Goal: Task Accomplishment & Management: Manage account settings

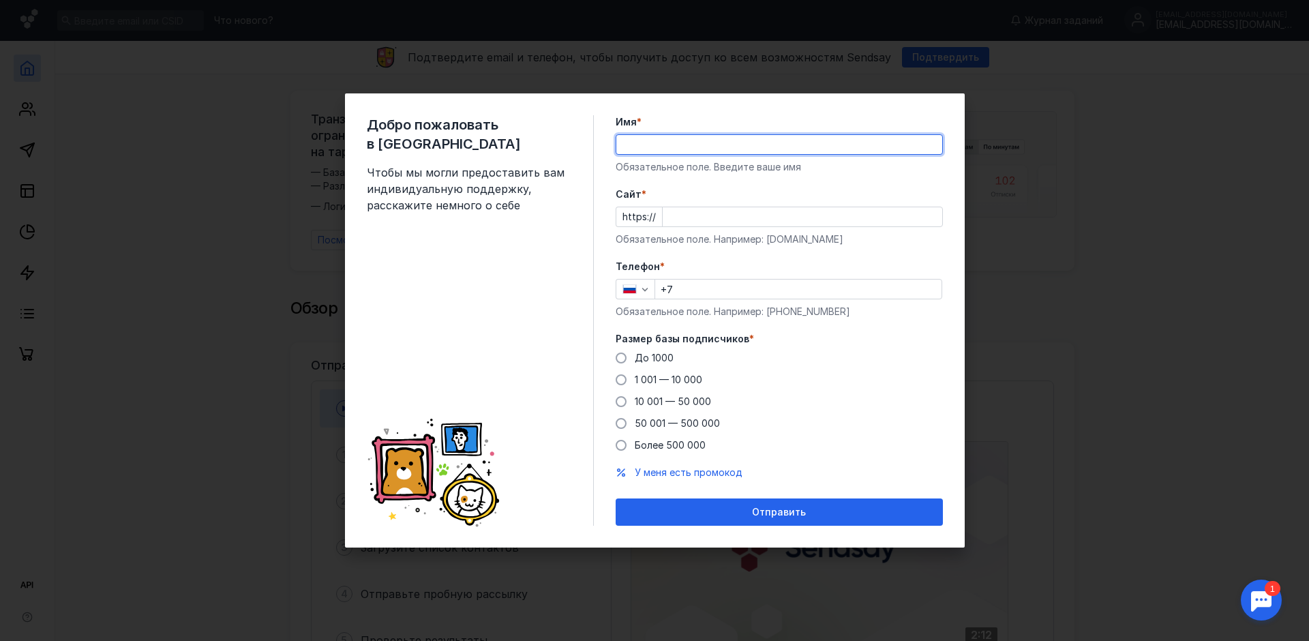
click at [677, 140] on input "Имя *" at bounding box center [779, 144] width 326 height 19
type input "[PERSON_NAME]"
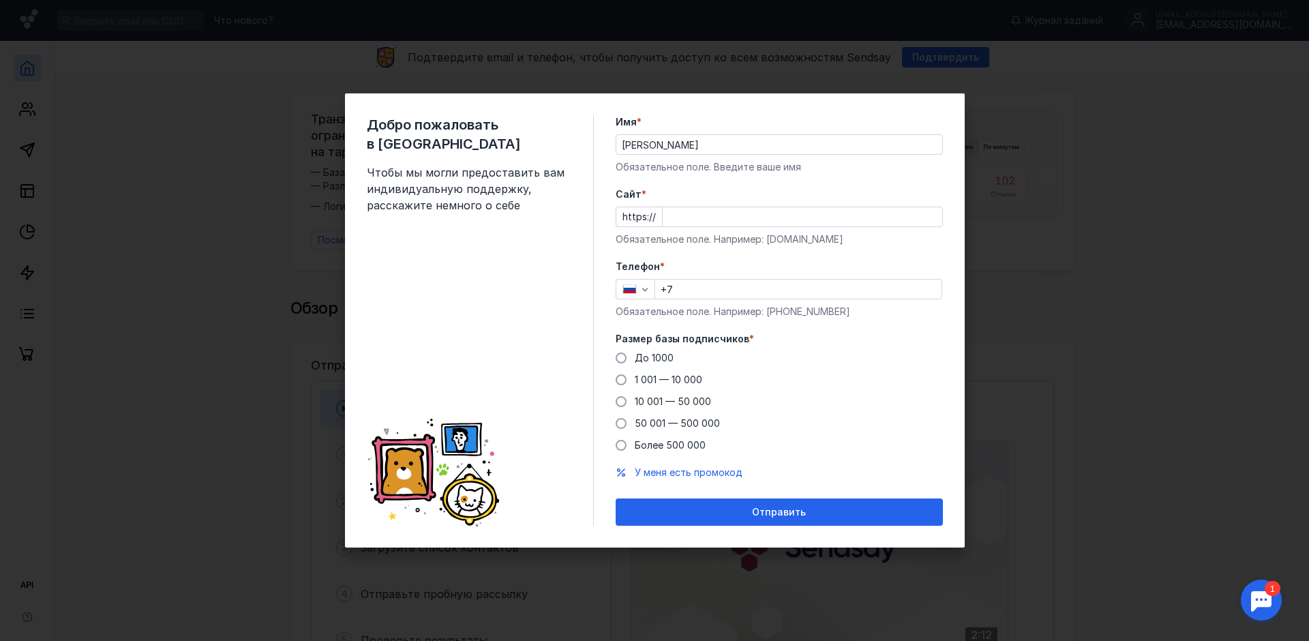
click at [956, 181] on div "Добро пожаловать в Sendsay Чтобы мы могли предоставить вам индивидуальную подде…" at bounding box center [655, 320] width 620 height 454
click at [740, 218] on input "Cайт *" at bounding box center [802, 216] width 279 height 19
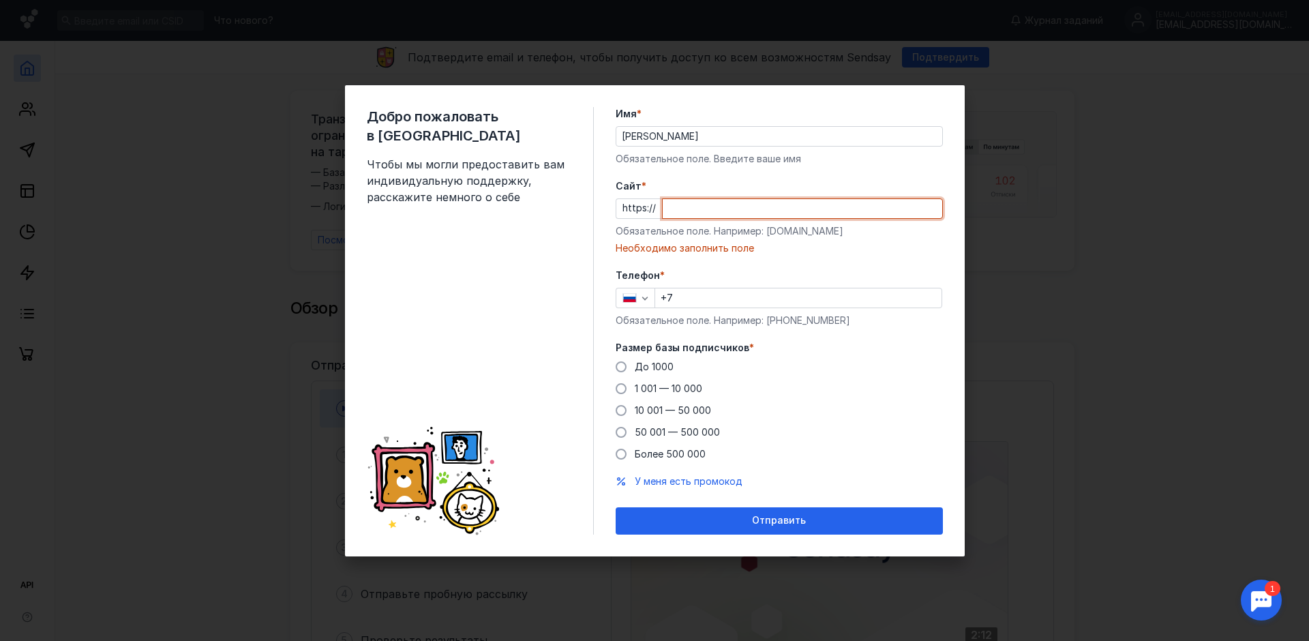
paste input "[DOMAIN_NAME]"
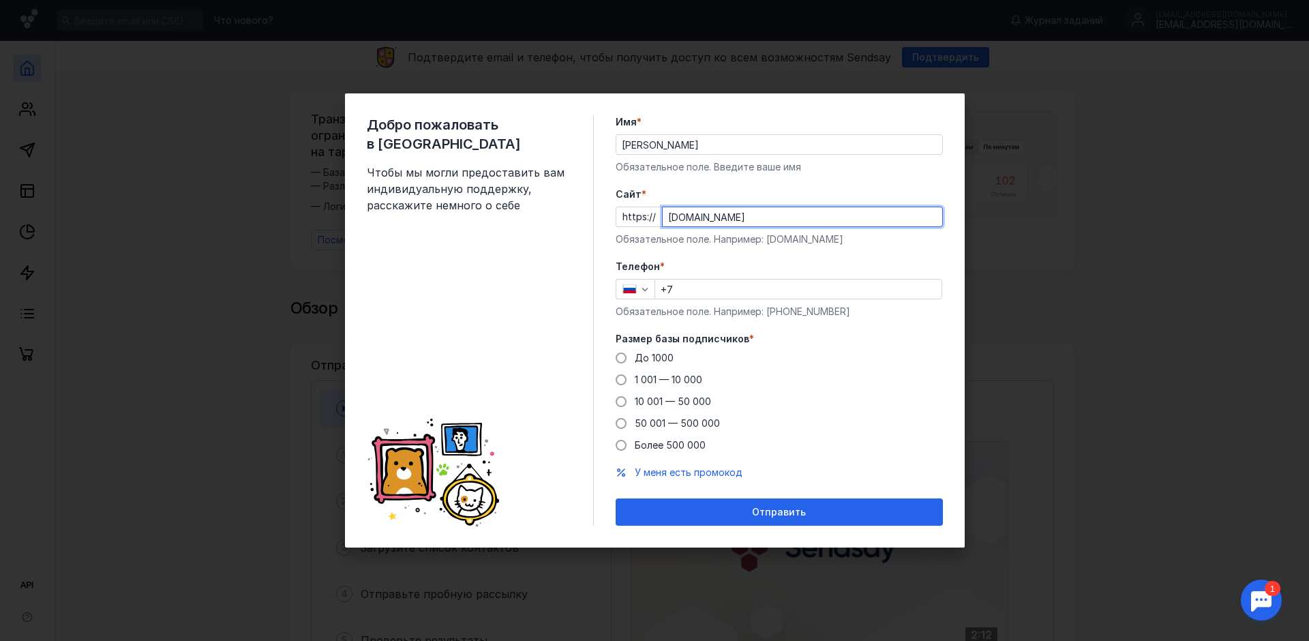
type input "[DOMAIN_NAME]"
click at [703, 290] on input "+7" at bounding box center [798, 288] width 286 height 19
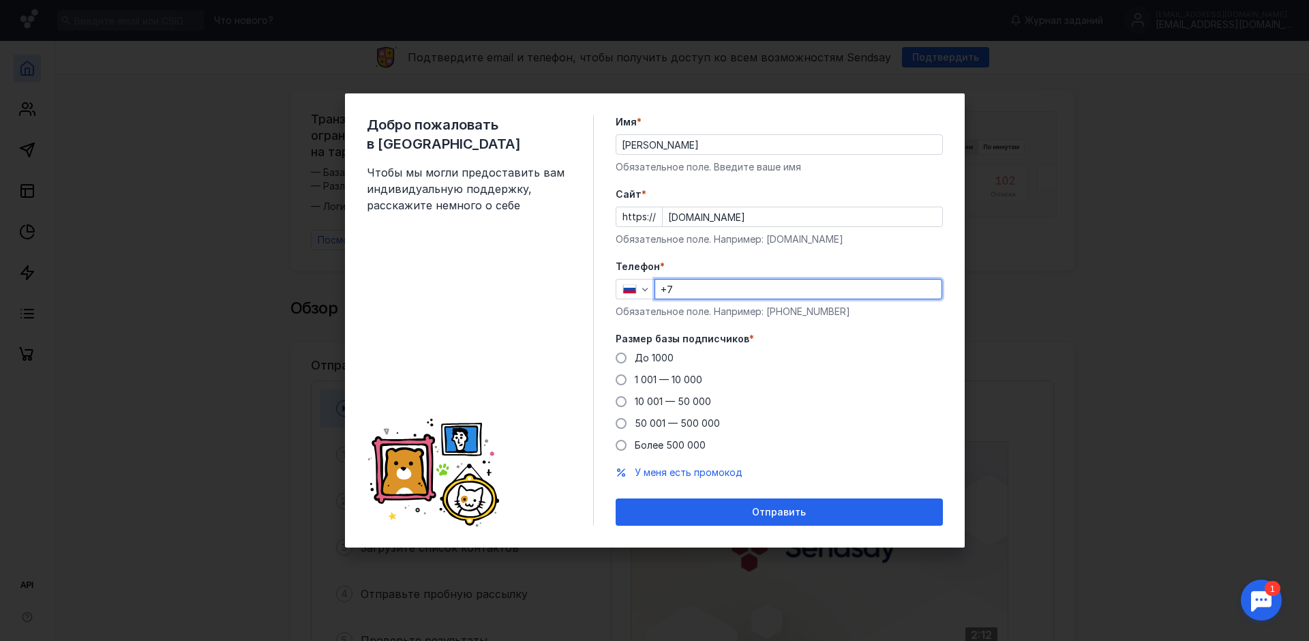
type input "[PHONE_NUMBER]"
click at [622, 356] on span at bounding box center [621, 357] width 11 height 11
click at [0, 0] on input "До 1000" at bounding box center [0, 0] width 0 height 0
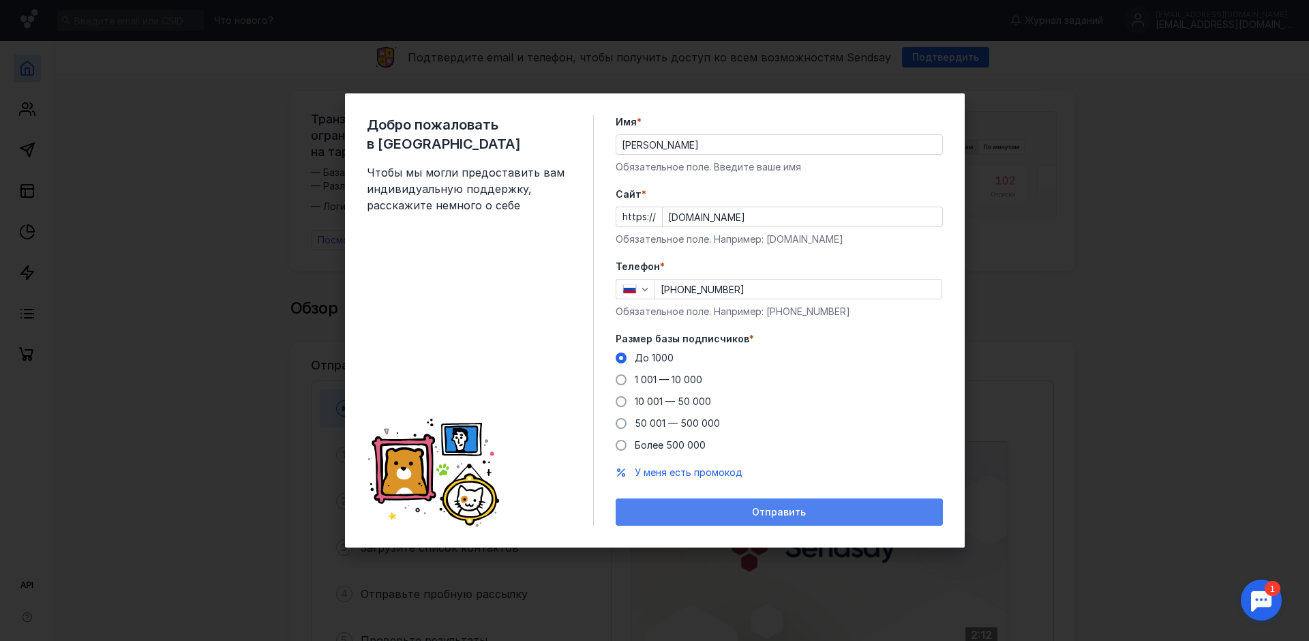
click at [783, 509] on span "Отправить" at bounding box center [779, 512] width 54 height 12
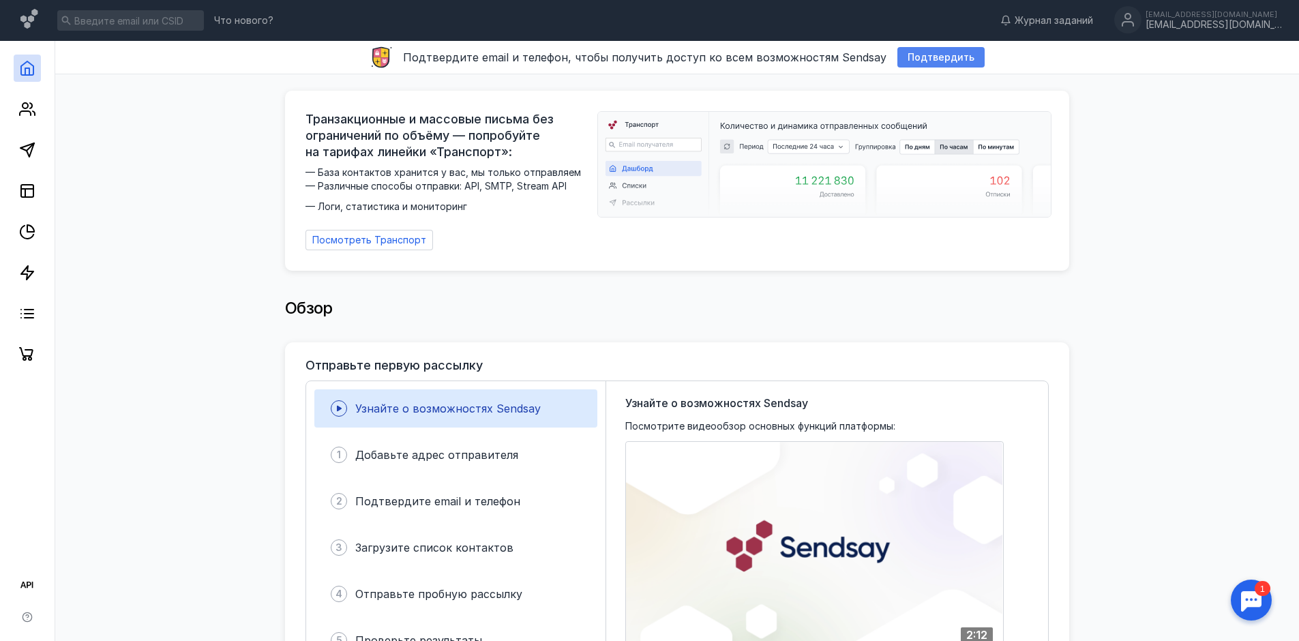
click at [919, 55] on span "Подтвердить" at bounding box center [940, 58] width 67 height 12
click at [935, 56] on span "Подтвердить" at bounding box center [940, 58] width 67 height 12
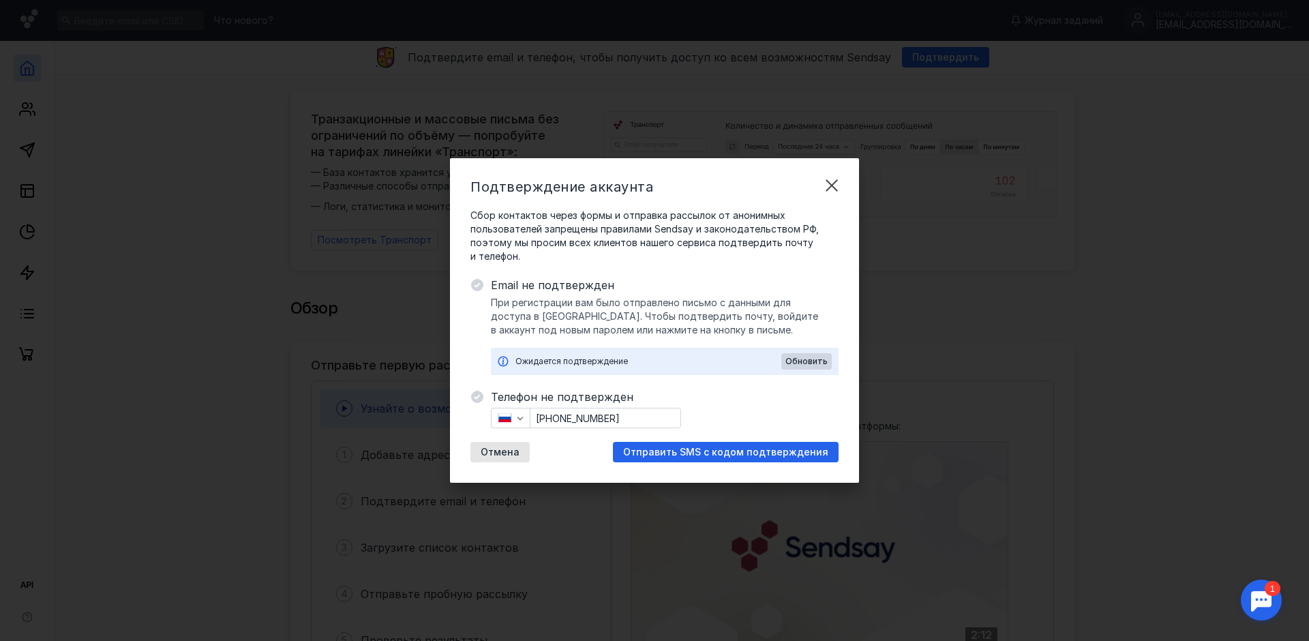
click at [632, 361] on div "Ожидается подтверждение" at bounding box center [648, 361] width 266 height 14
click at [805, 363] on span "Обновить" at bounding box center [806, 362] width 42 height 10
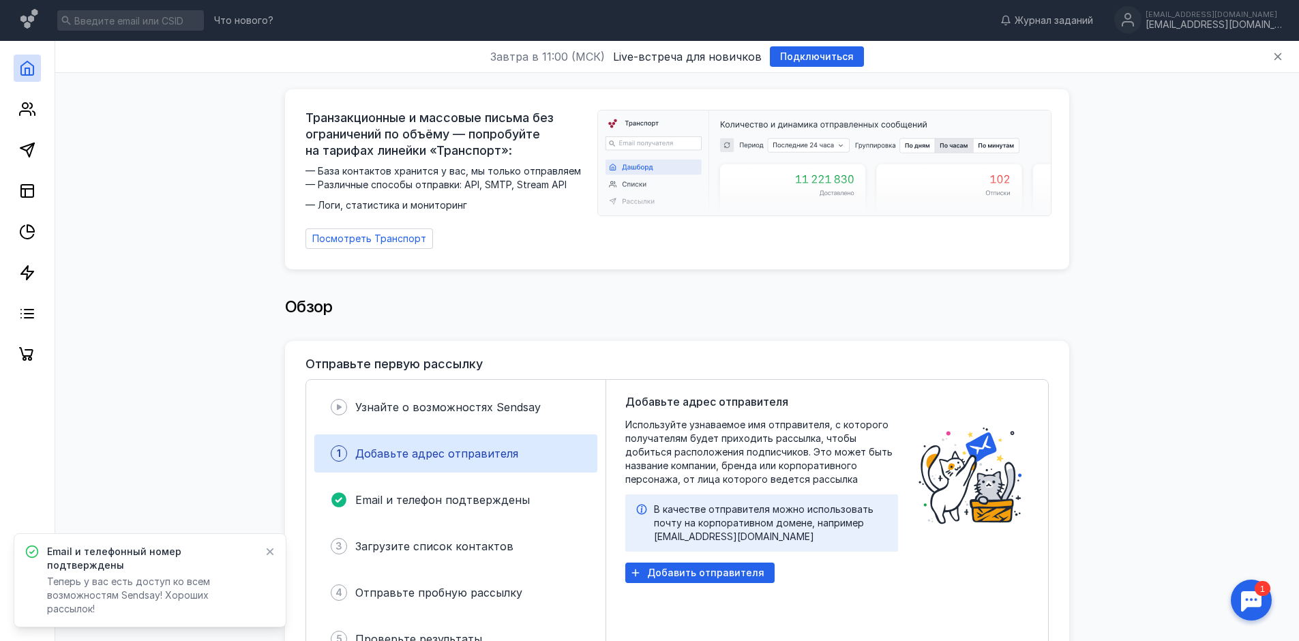
click at [742, 286] on div "Обзор" at bounding box center [677, 313] width 784 height 55
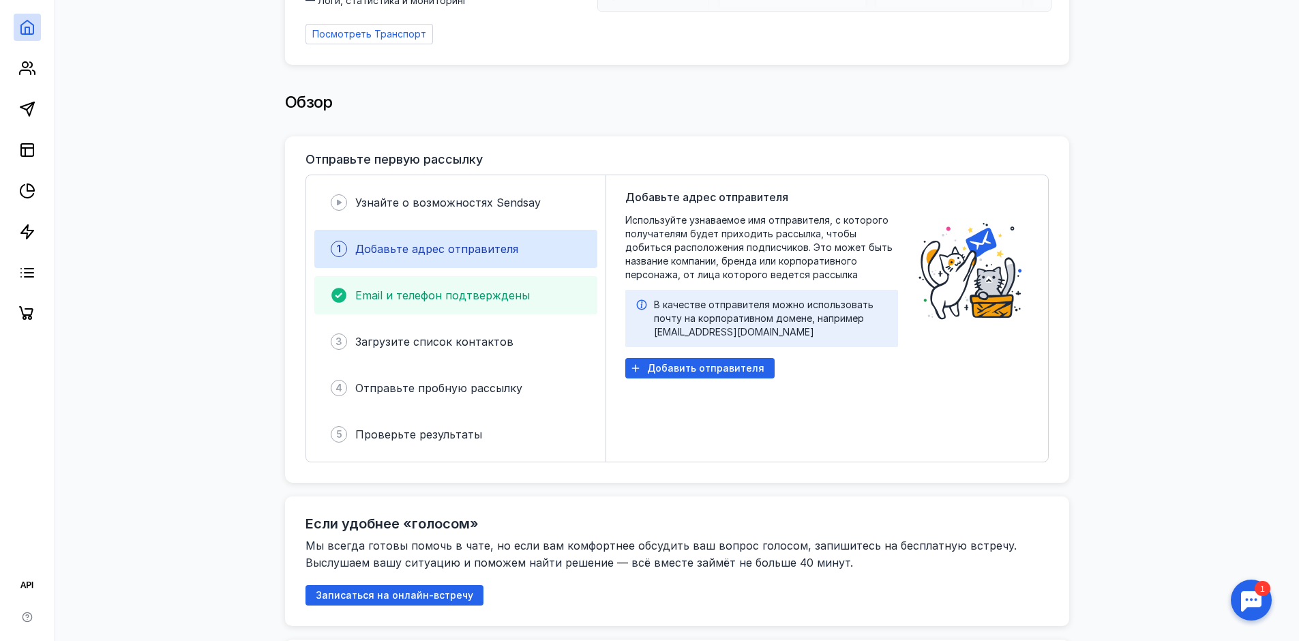
click at [402, 288] on span "Email и телефон подтверждены" at bounding box center [442, 295] width 175 height 14
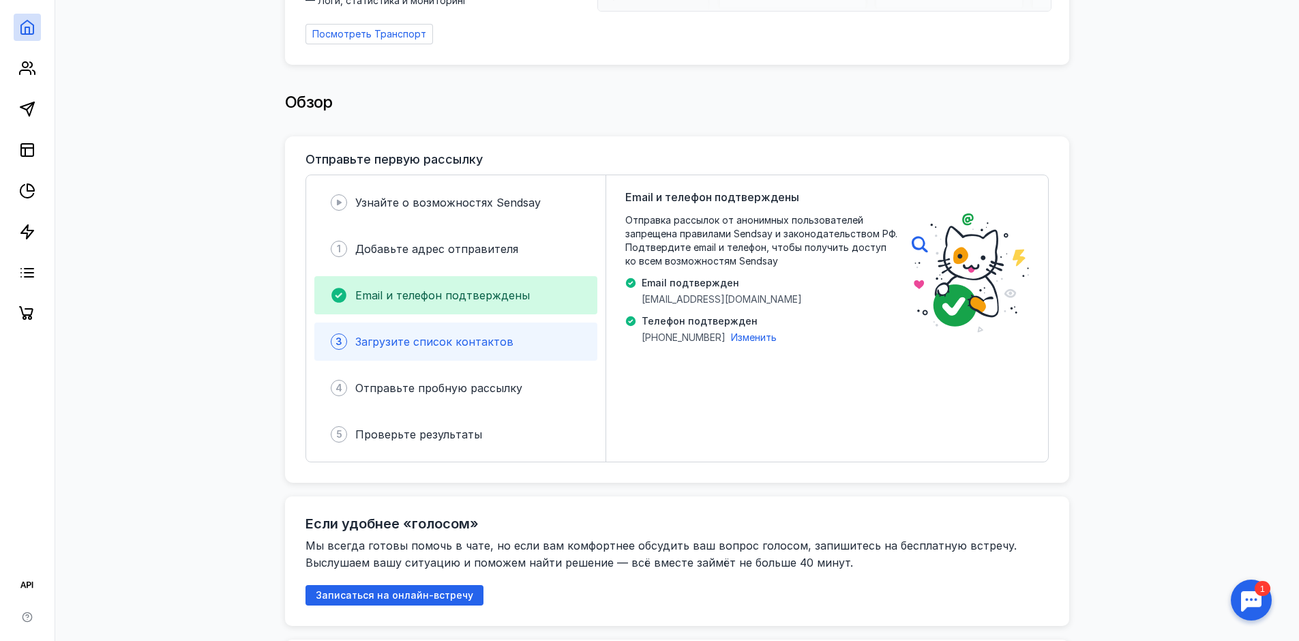
click at [451, 337] on span "Загрузите список контактов" at bounding box center [434, 342] width 158 height 14
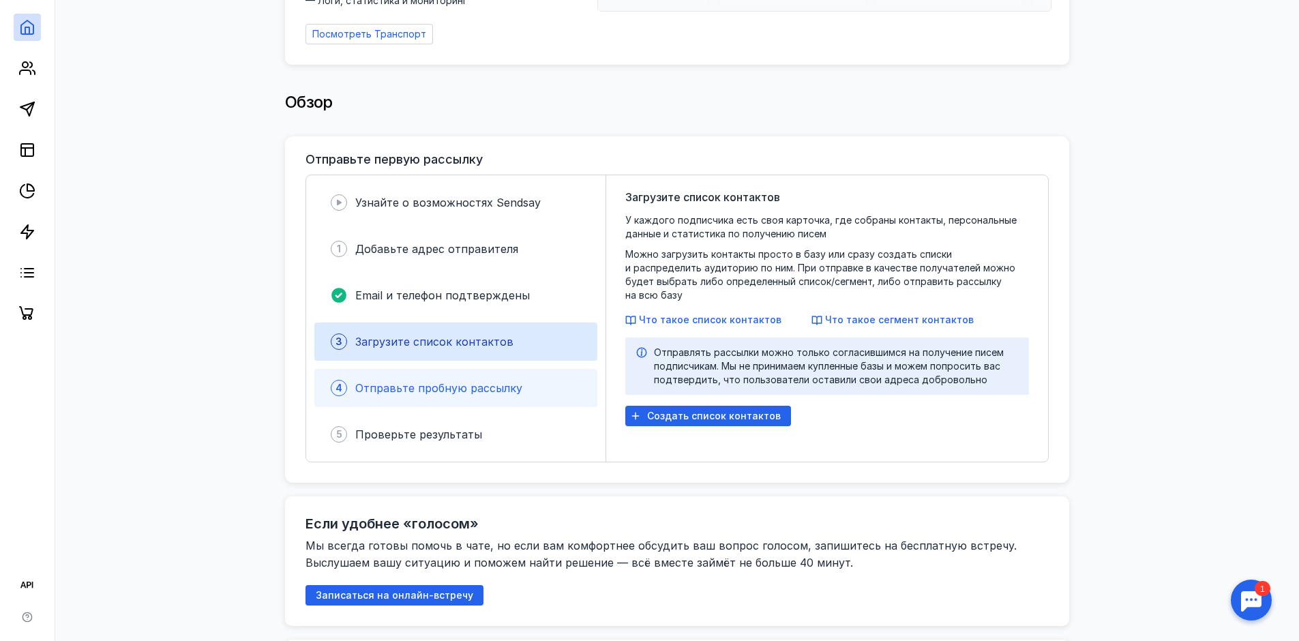
click at [443, 381] on span "Отправьте пробную рассылку" at bounding box center [438, 388] width 167 height 14
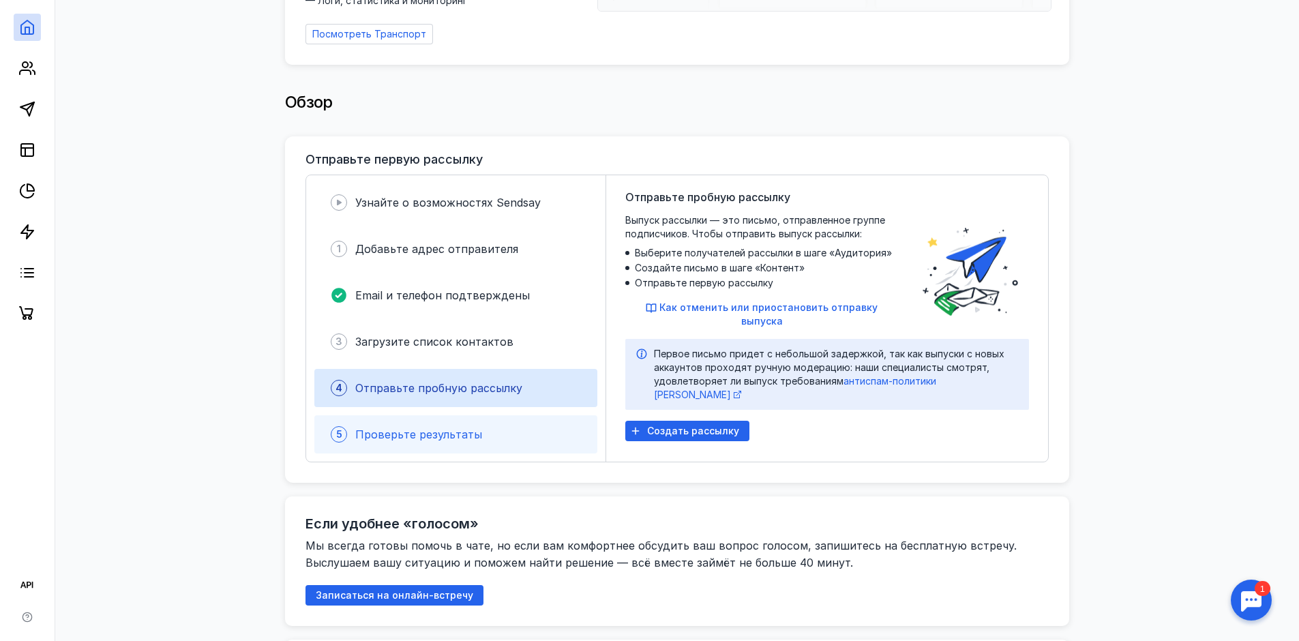
click at [446, 427] on span "Проверьте результаты" at bounding box center [418, 434] width 127 height 14
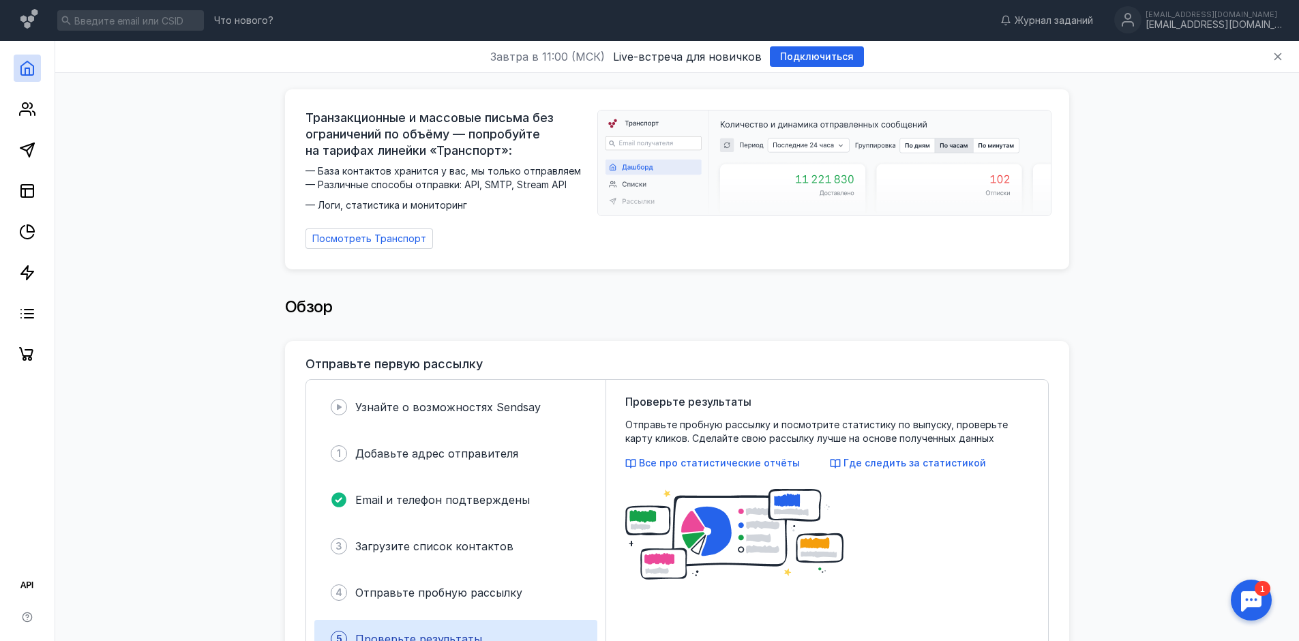
click at [645, 169] on img at bounding box center [824, 162] width 453 height 105
click at [1209, 23] on div "[EMAIL_ADDRESS][DOMAIN_NAME]" at bounding box center [1213, 25] width 136 height 12
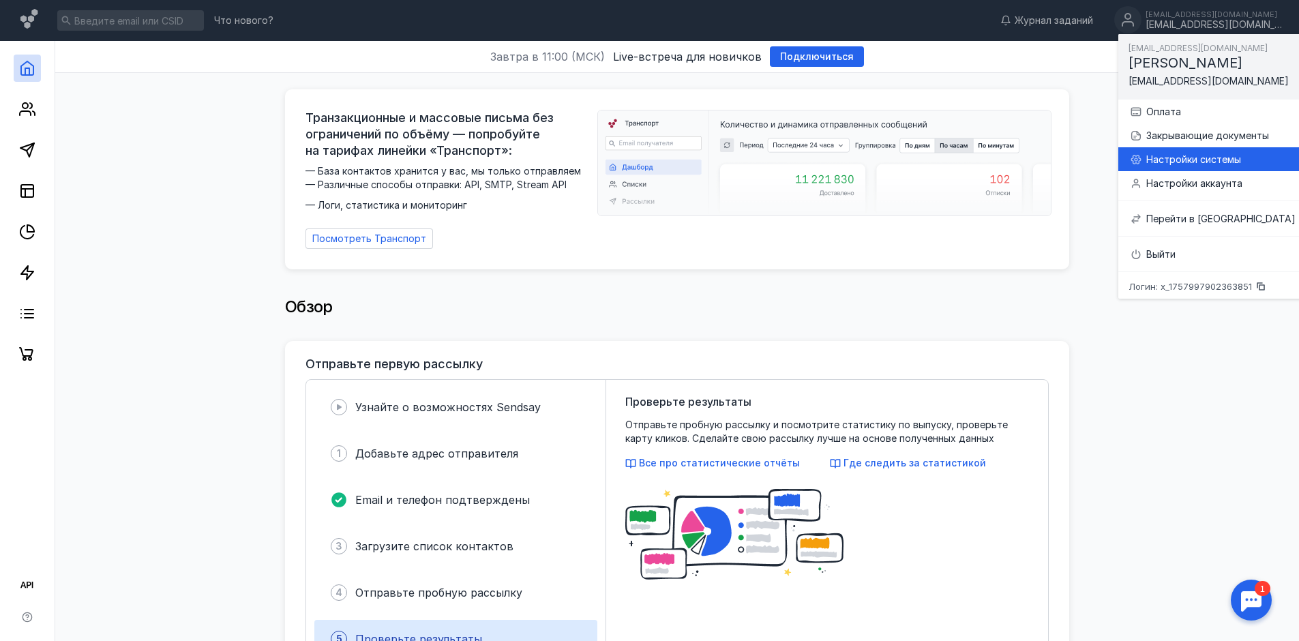
click at [1172, 156] on div "Настройки системы" at bounding box center [1220, 160] width 149 height 14
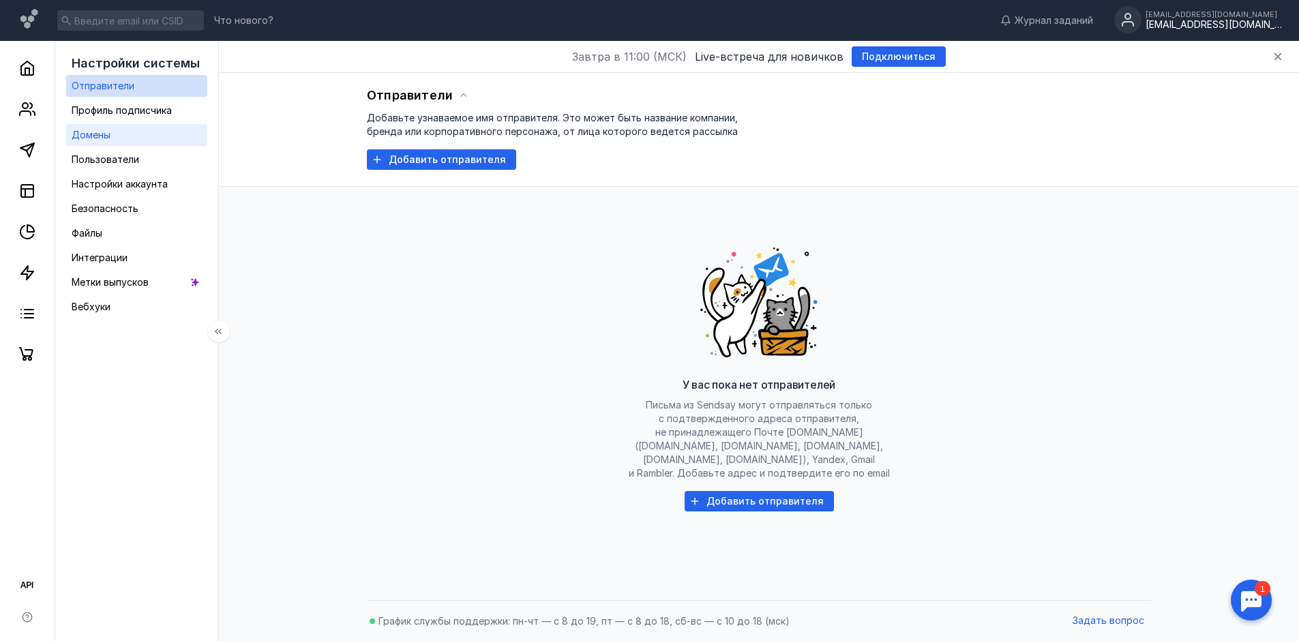
click at [103, 131] on span "Домены" at bounding box center [91, 135] width 39 height 12
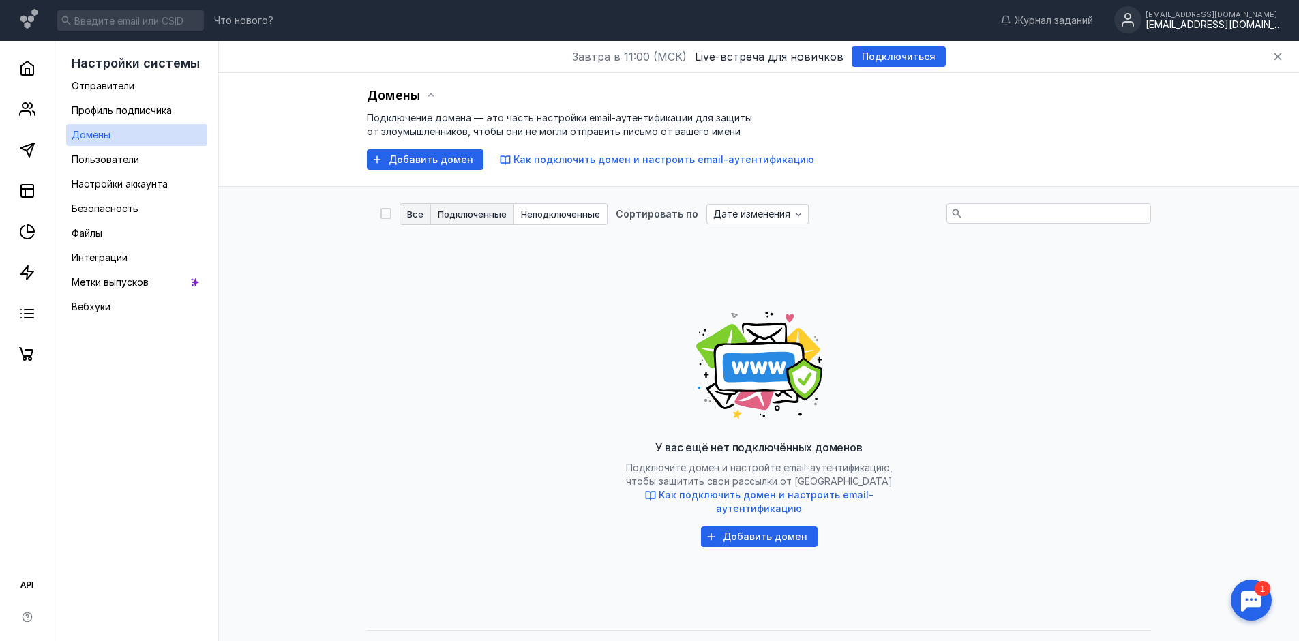
click at [466, 210] on span "Подключенные" at bounding box center [472, 214] width 69 height 9
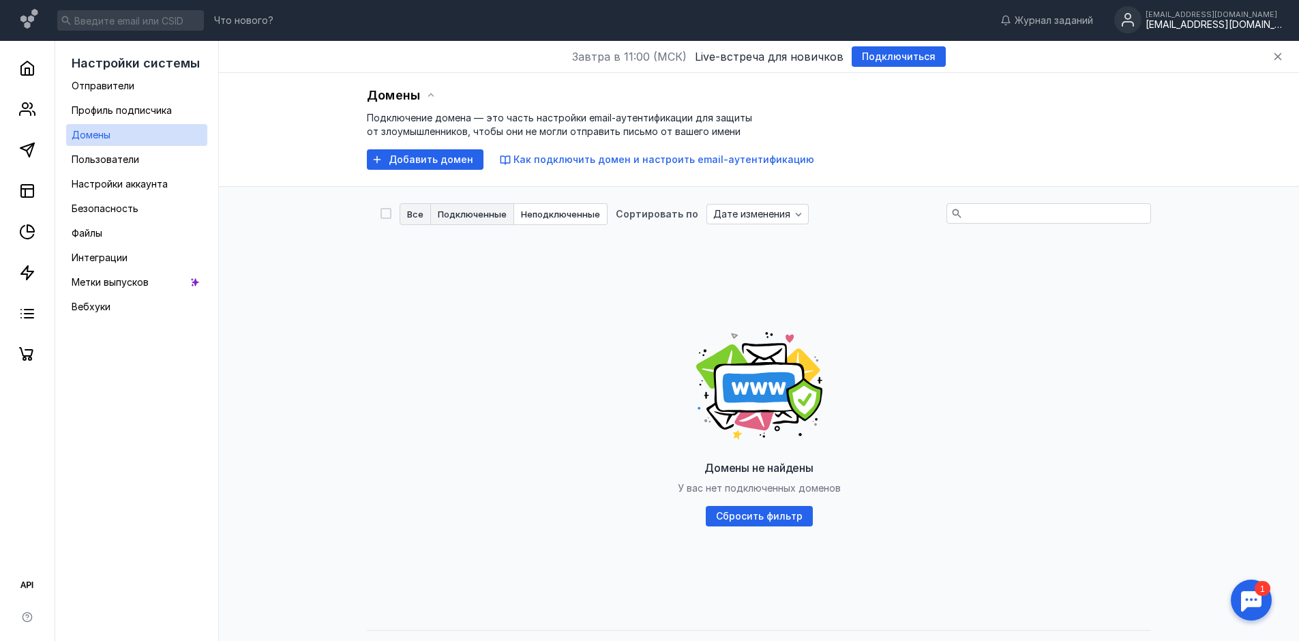
click at [413, 211] on span "Все" at bounding box center [415, 214] width 16 height 9
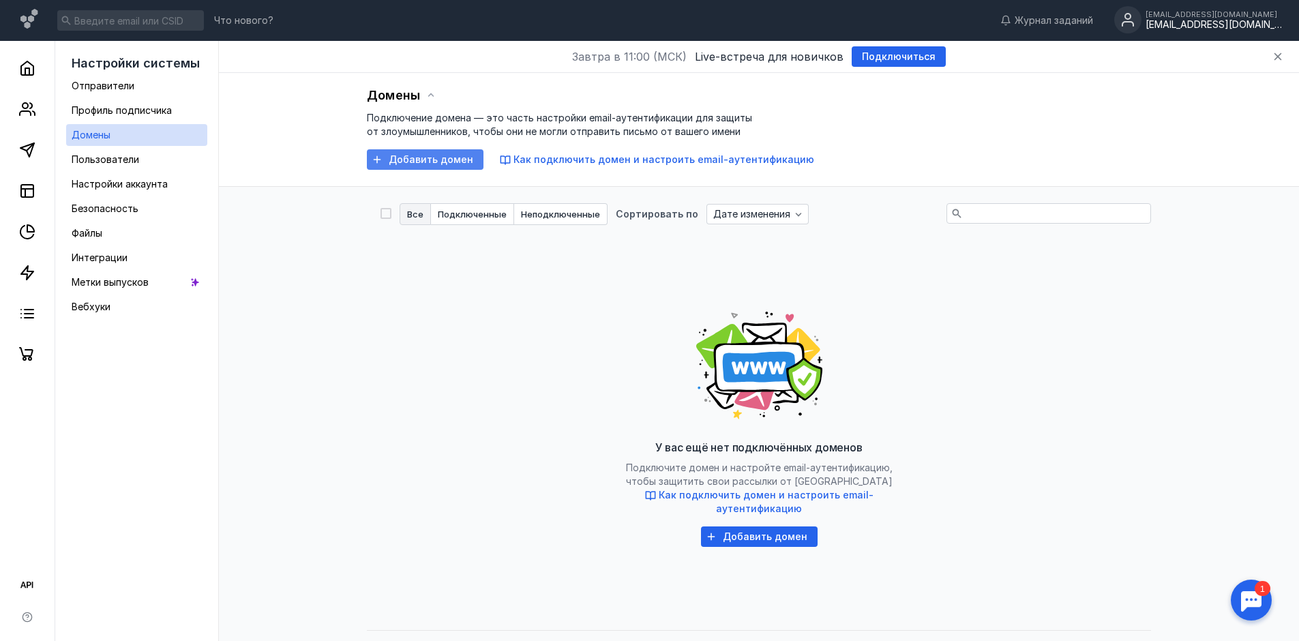
click at [435, 155] on span "Добавить домен" at bounding box center [431, 160] width 85 height 12
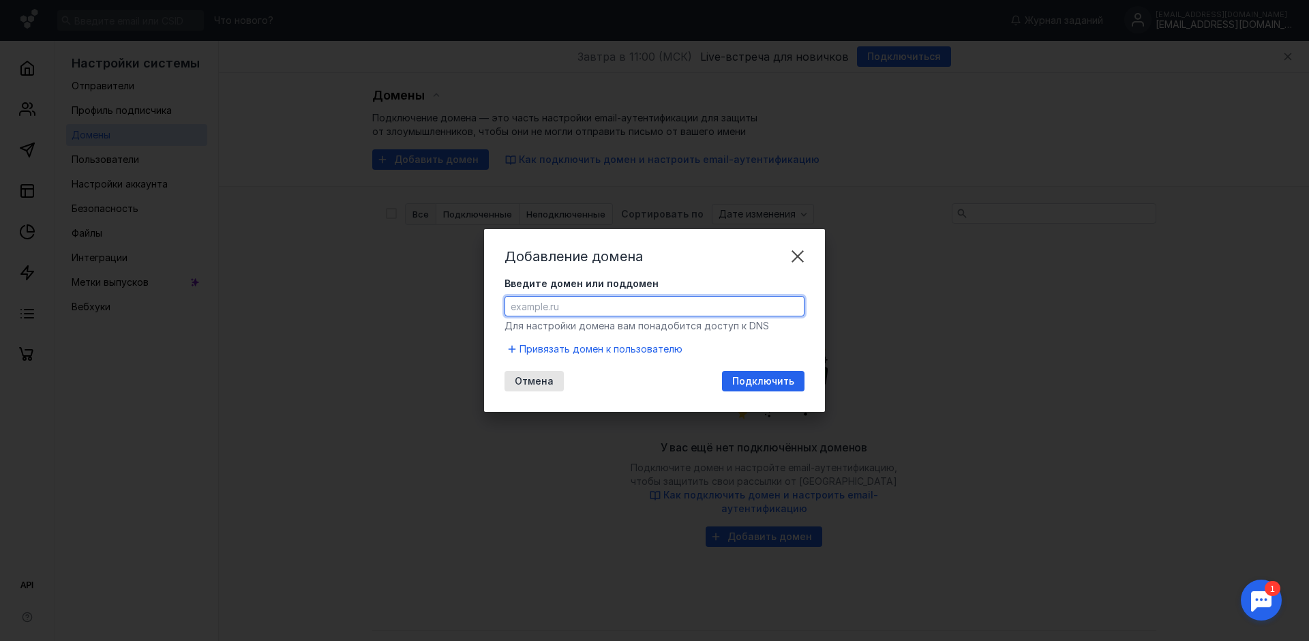
click at [589, 306] on input "Введите домен или поддомен" at bounding box center [654, 306] width 299 height 19
paste input "[DOMAIN_NAME]"
type input "[DOMAIN_NAME]"
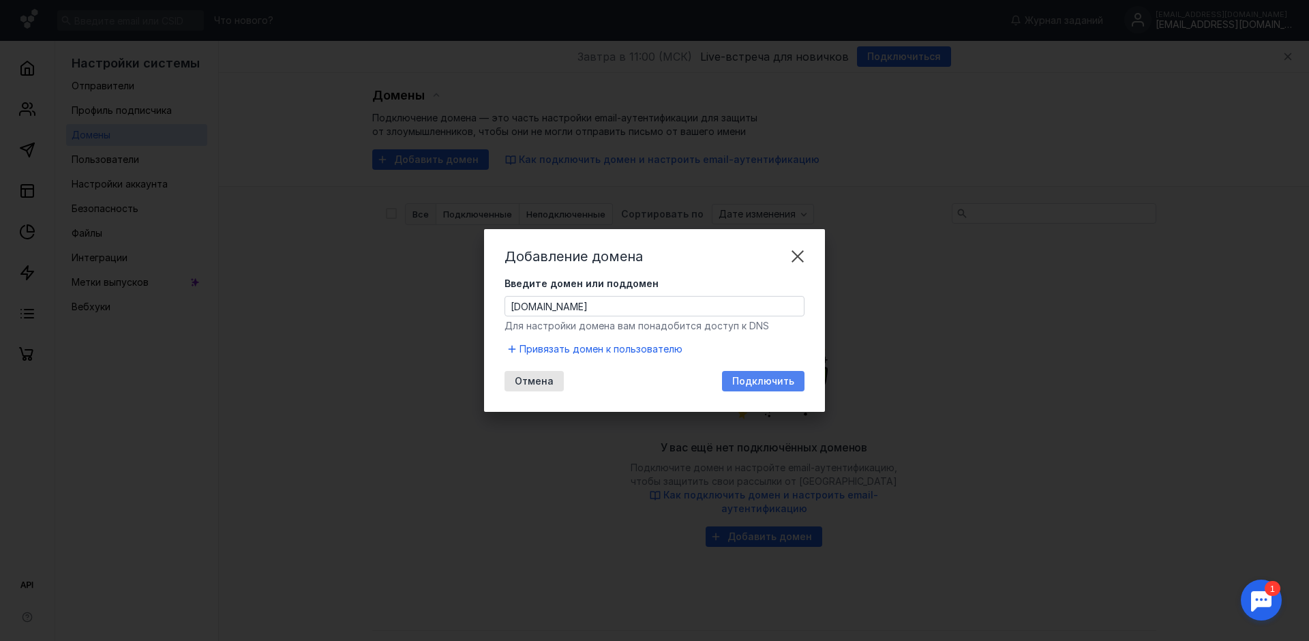
click at [755, 381] on span "Подключить" at bounding box center [763, 382] width 62 height 12
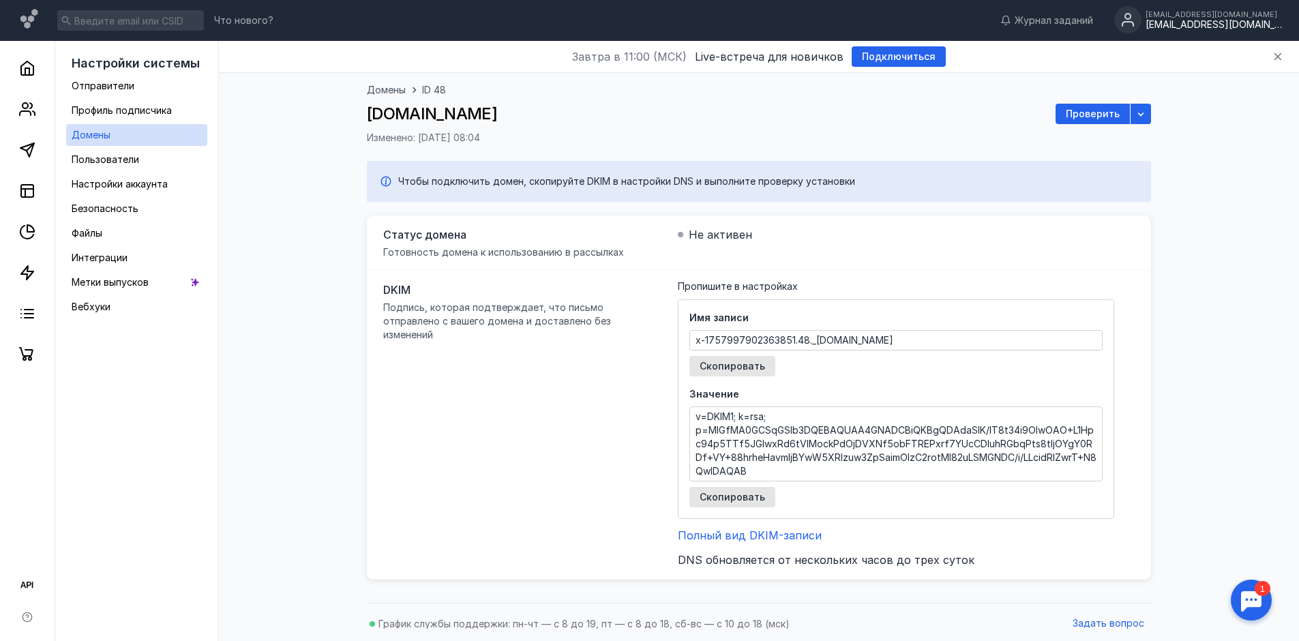
click at [1013, 53] on div "[DATE] в 11:00 (МСК) Live-встреча для новичков Подключиться" at bounding box center [759, 57] width 1080 height 32
click at [117, 183] on span "Настройки аккаунта" at bounding box center [120, 184] width 96 height 12
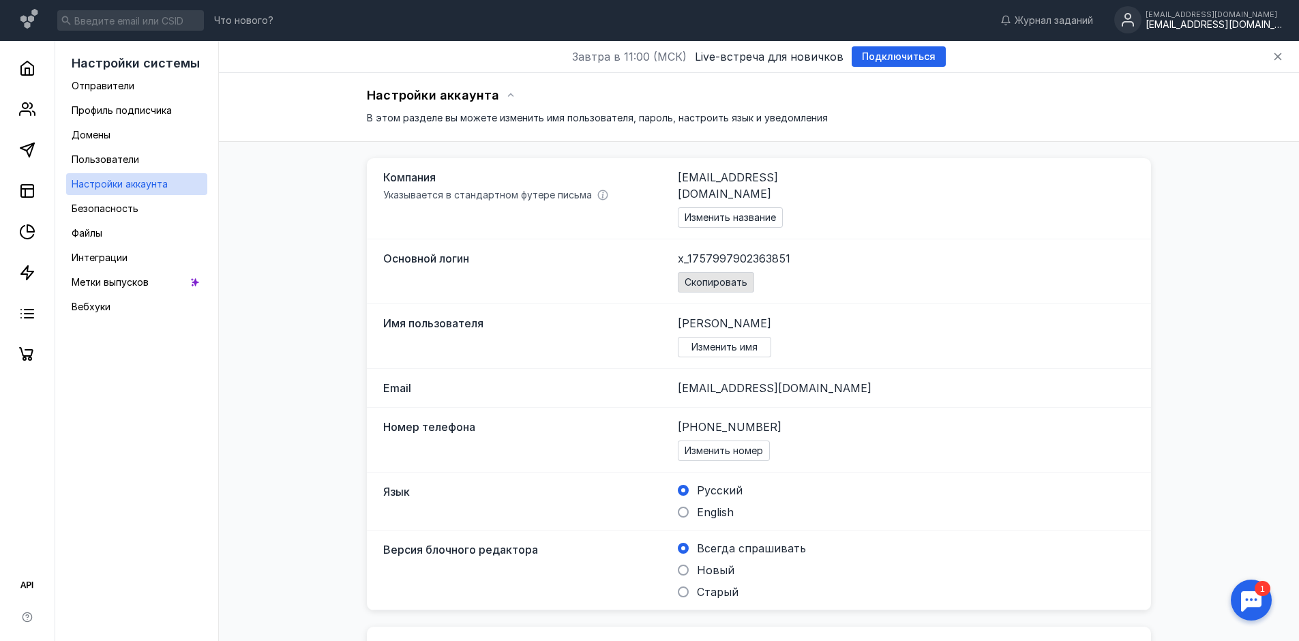
click at [702, 277] on span "Скопировать" at bounding box center [715, 283] width 63 height 12
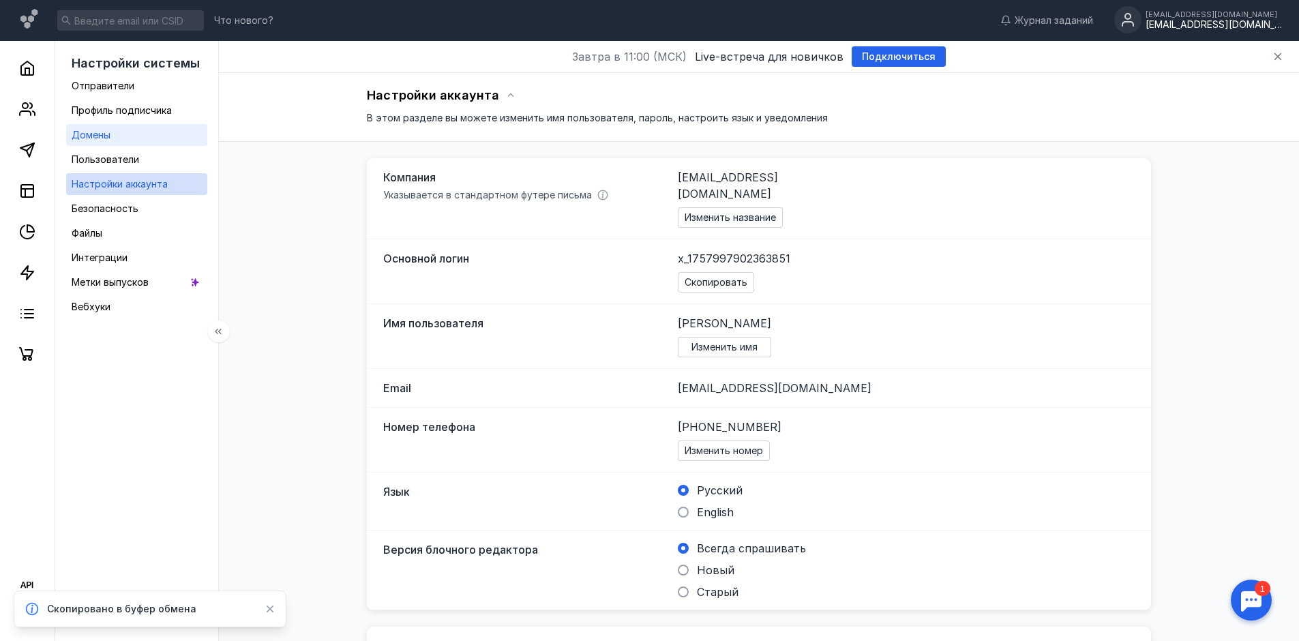
click at [88, 133] on span "Домены" at bounding box center [91, 135] width 39 height 12
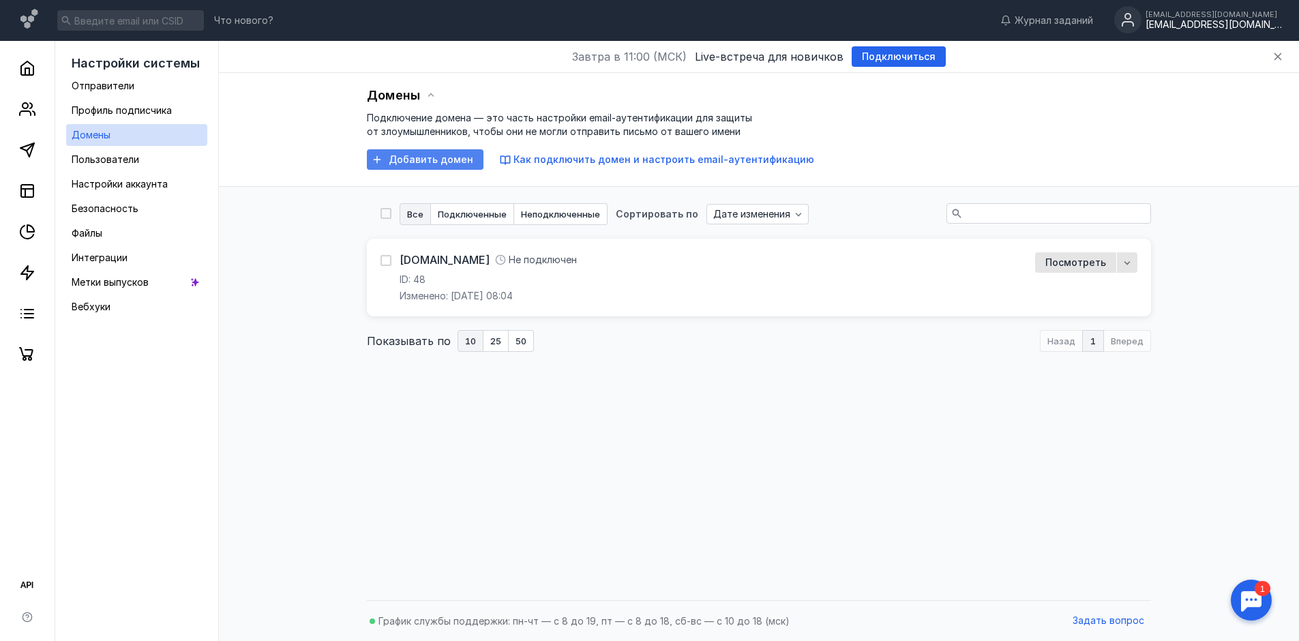
click at [454, 156] on span "Добавить домен" at bounding box center [431, 160] width 85 height 12
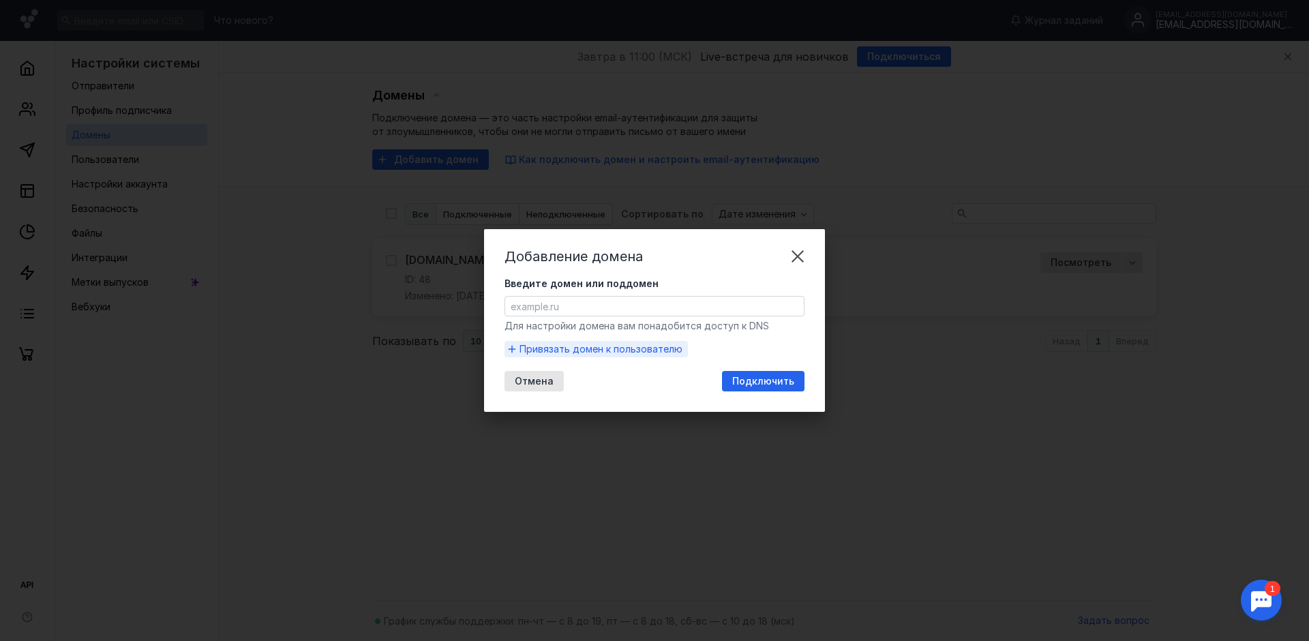
click at [613, 348] on span "Привязать домен к пользователю" at bounding box center [600, 349] width 163 height 14
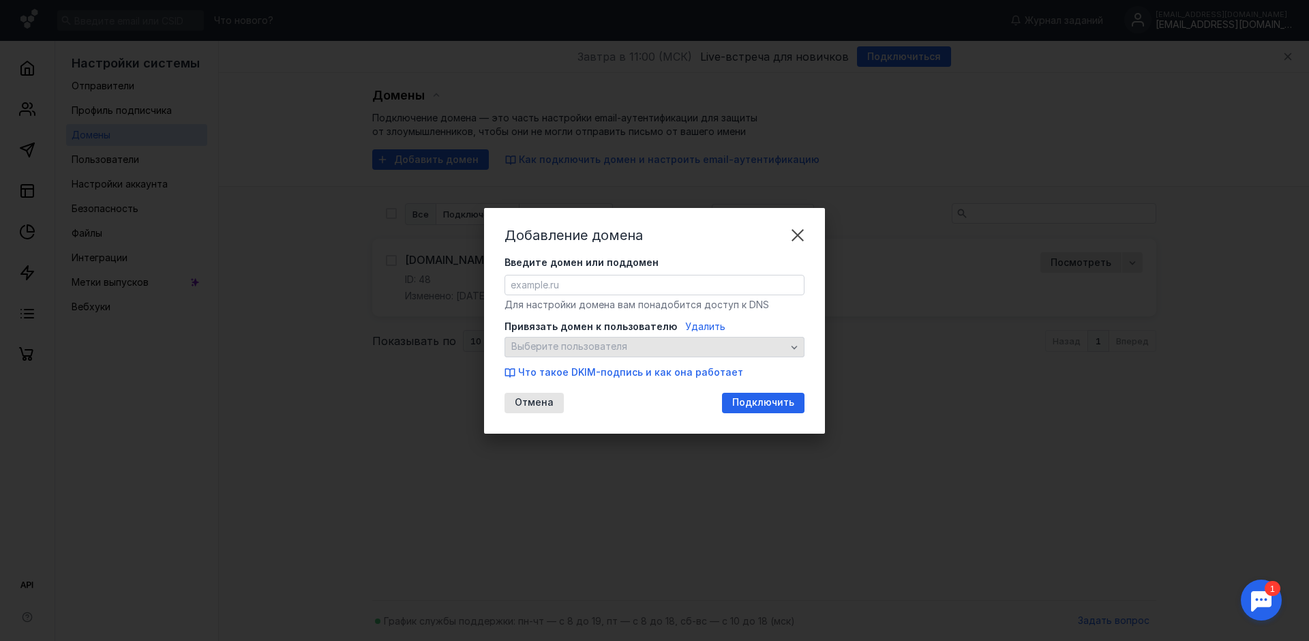
click at [793, 345] on icon "button" at bounding box center [794, 347] width 11 height 11
click at [406, 386] on div "Добавление домена Введите домен или поддомен Для настройки домена вам понадобит…" at bounding box center [654, 320] width 1309 height 641
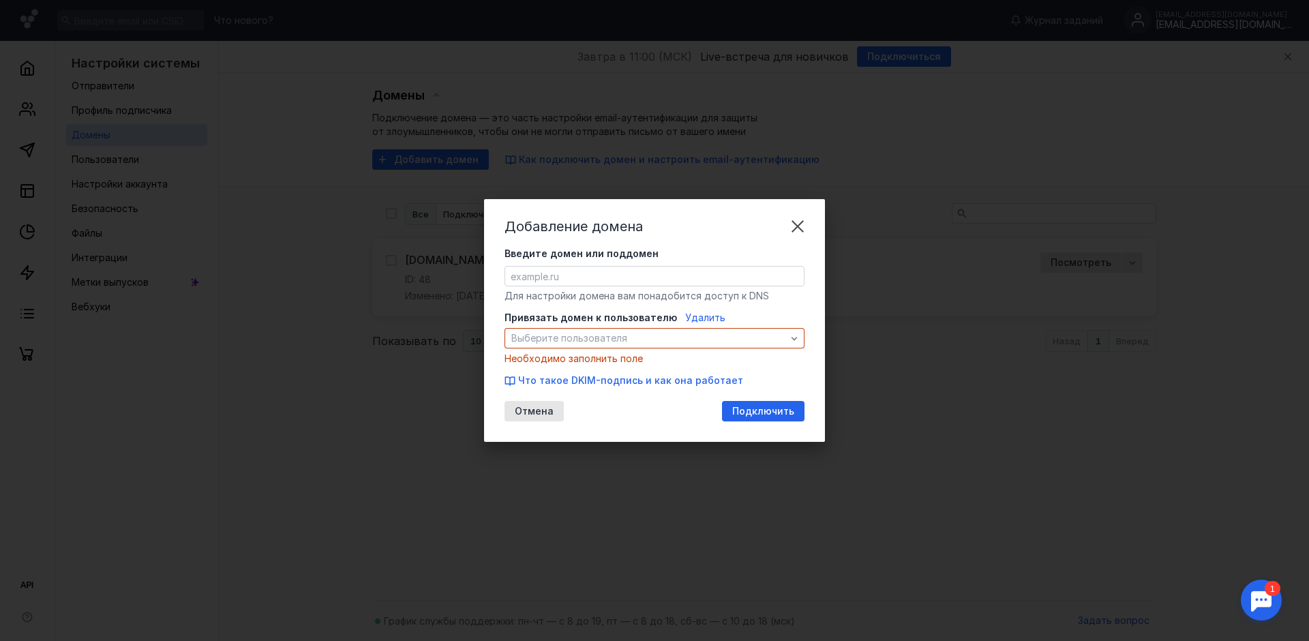
click at [868, 294] on div "Добавление домена Введите домен или поддомен Для настройки домена вам понадобит…" at bounding box center [654, 320] width 1309 height 641
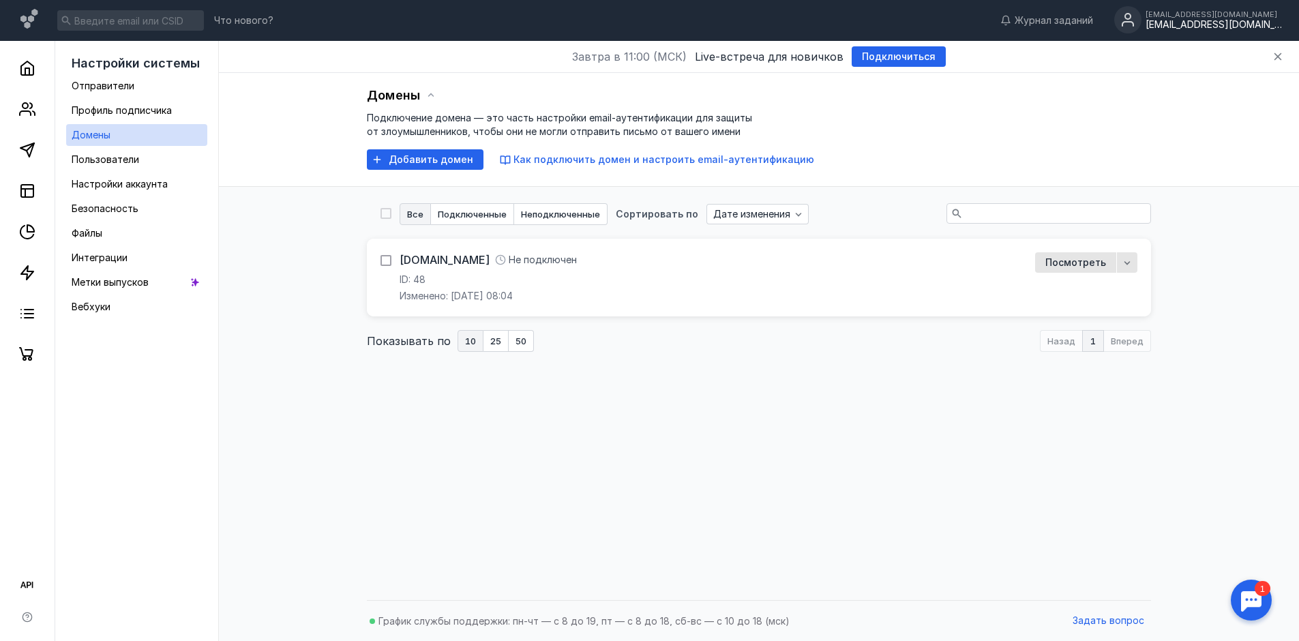
click at [385, 257] on icon at bounding box center [386, 261] width 10 height 10
click at [385, 257] on input "checkbox" at bounding box center [384, 258] width 9 height 9
checkbox input "true"
click at [1128, 262] on icon "button" at bounding box center [1127, 262] width 6 height 3
click at [1047, 289] on div "Использовать по умолчанию Удал ить" at bounding box center [1056, 306] width 157 height 66
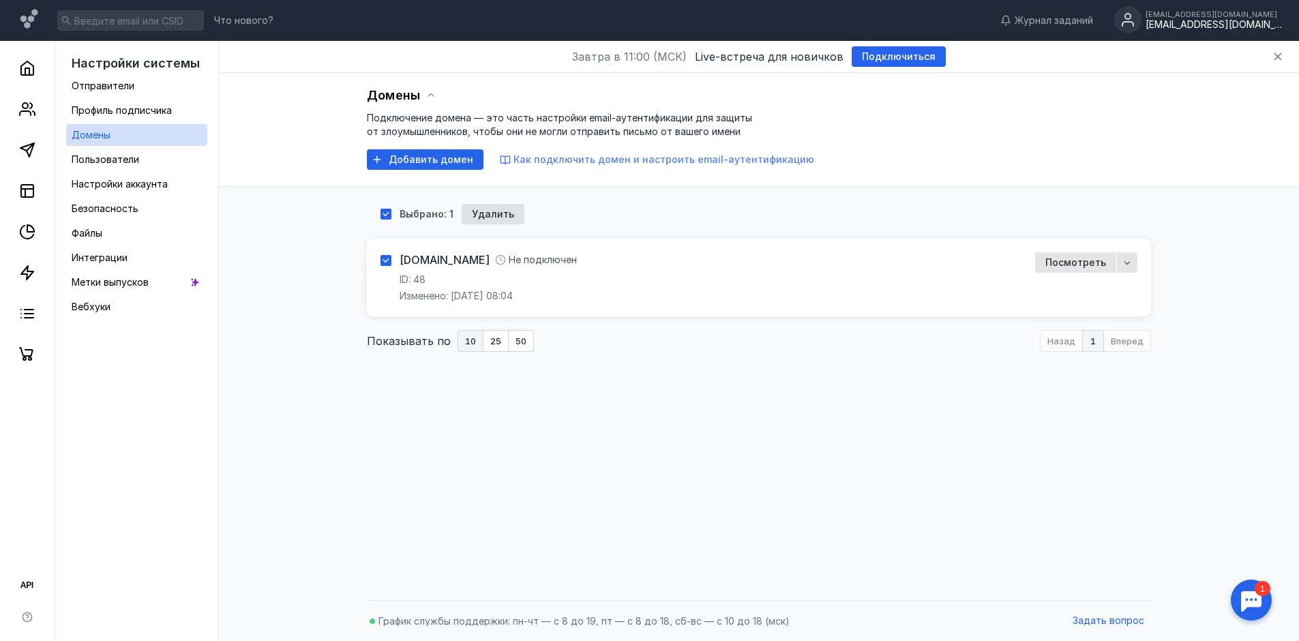
click at [533, 161] on span "Как подключить домен и настроить email-аутентификацию" at bounding box center [663, 159] width 301 height 12
click at [1212, 22] on div "[EMAIL_ADDRESS][DOMAIN_NAME]" at bounding box center [1213, 25] width 136 height 12
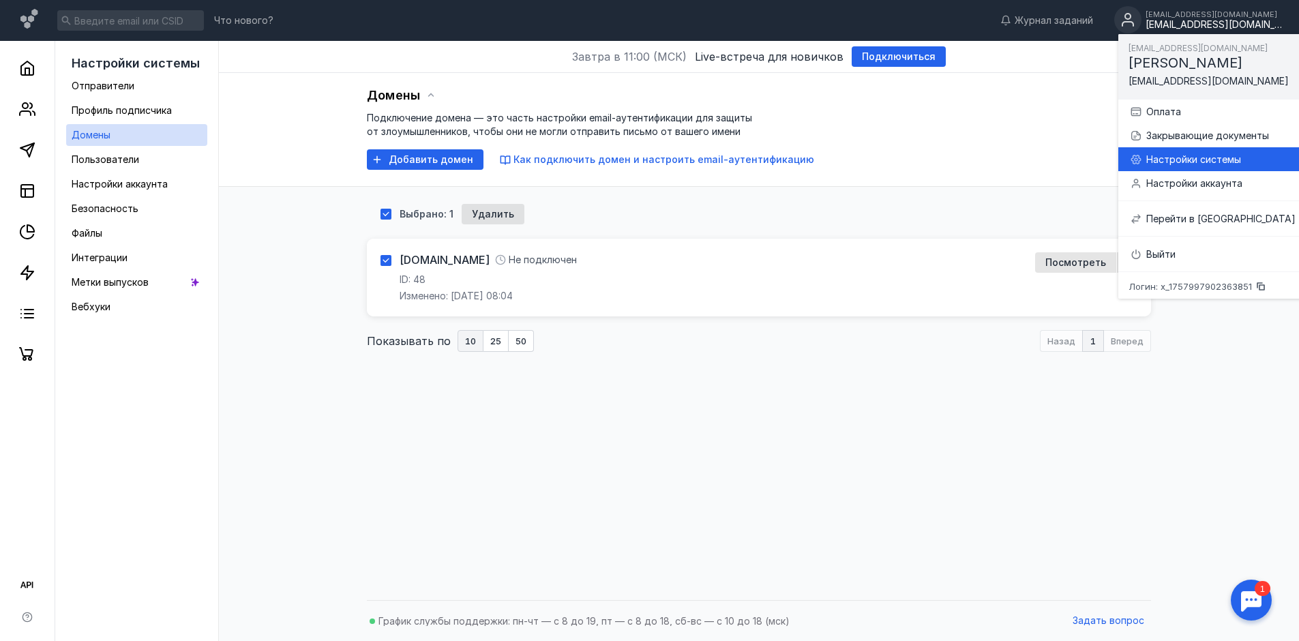
click at [1180, 160] on div "Настройки системы" at bounding box center [1220, 160] width 149 height 14
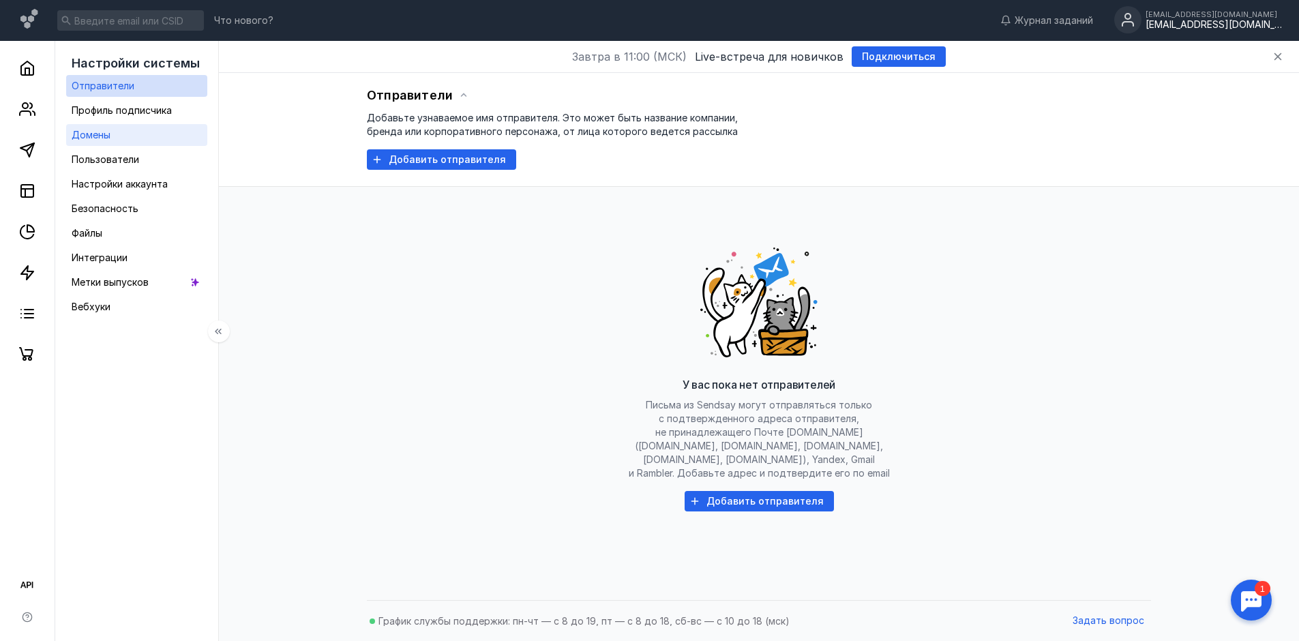
click at [102, 134] on span "Домены" at bounding box center [91, 135] width 39 height 12
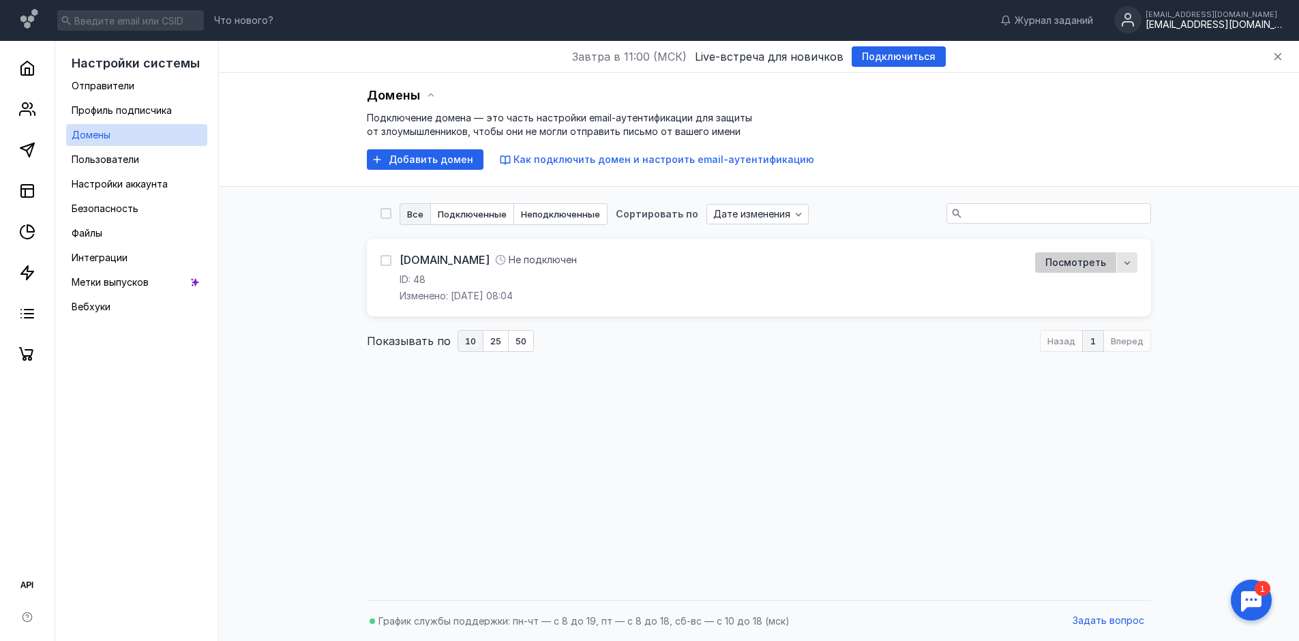
click at [1075, 260] on span "Посмотреть" at bounding box center [1075, 263] width 61 height 12
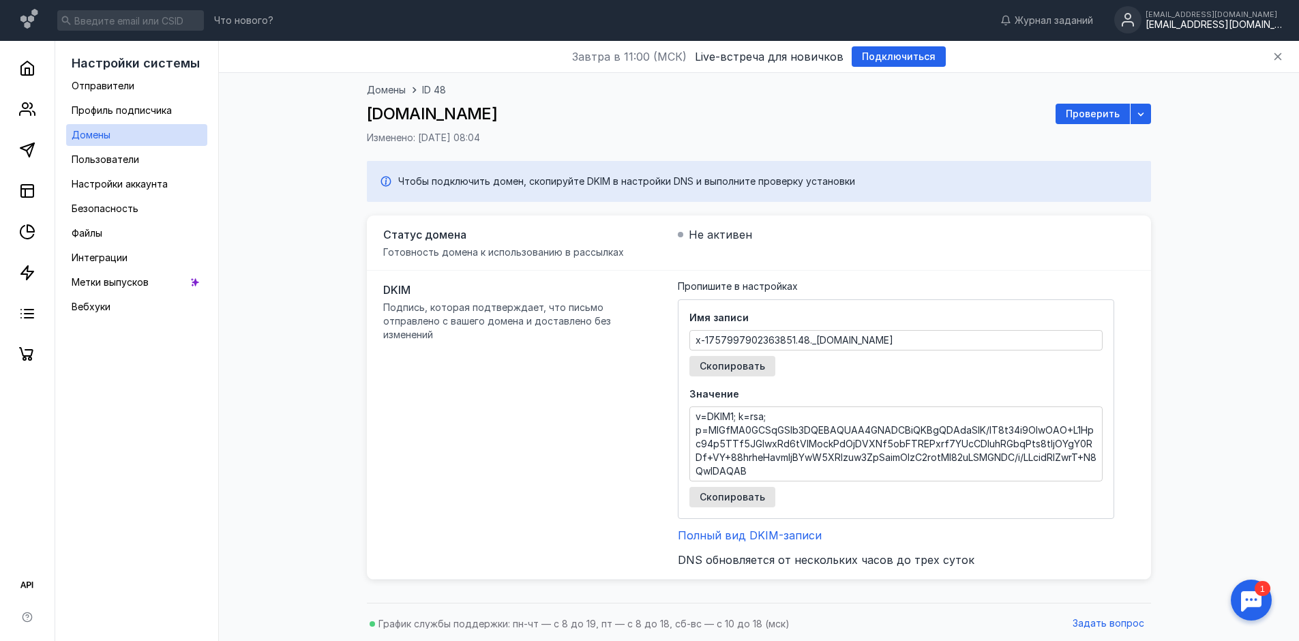
scroll to position [3, 0]
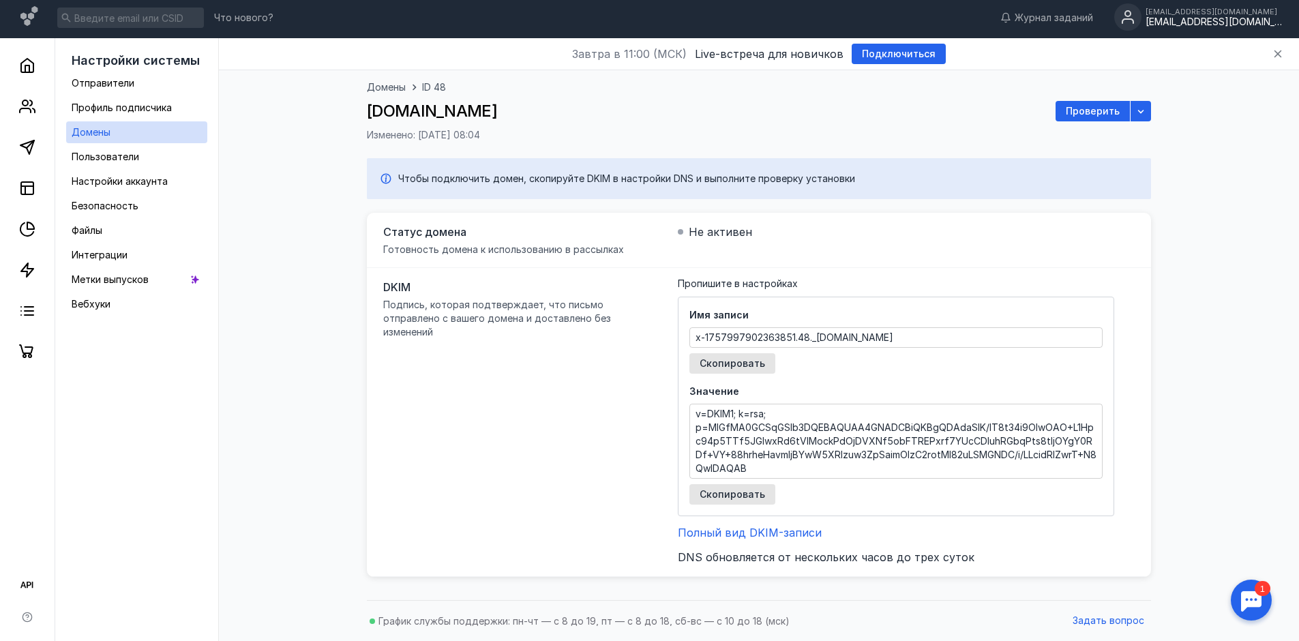
click at [800, 361] on div "Имя записи x-1757997902363851.48._[DOMAIN_NAME] Скопировать" at bounding box center [895, 340] width 413 height 65
click at [134, 107] on span "Профиль подписчика" at bounding box center [122, 108] width 100 height 12
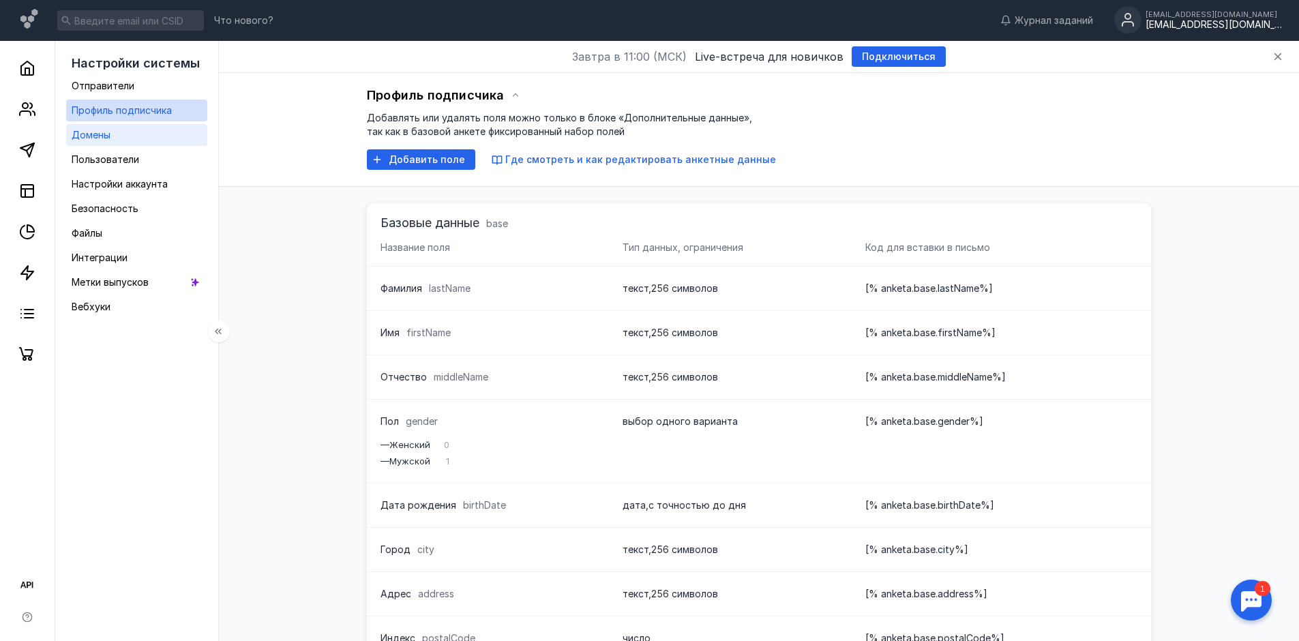
click at [93, 134] on span "Домены" at bounding box center [91, 135] width 39 height 12
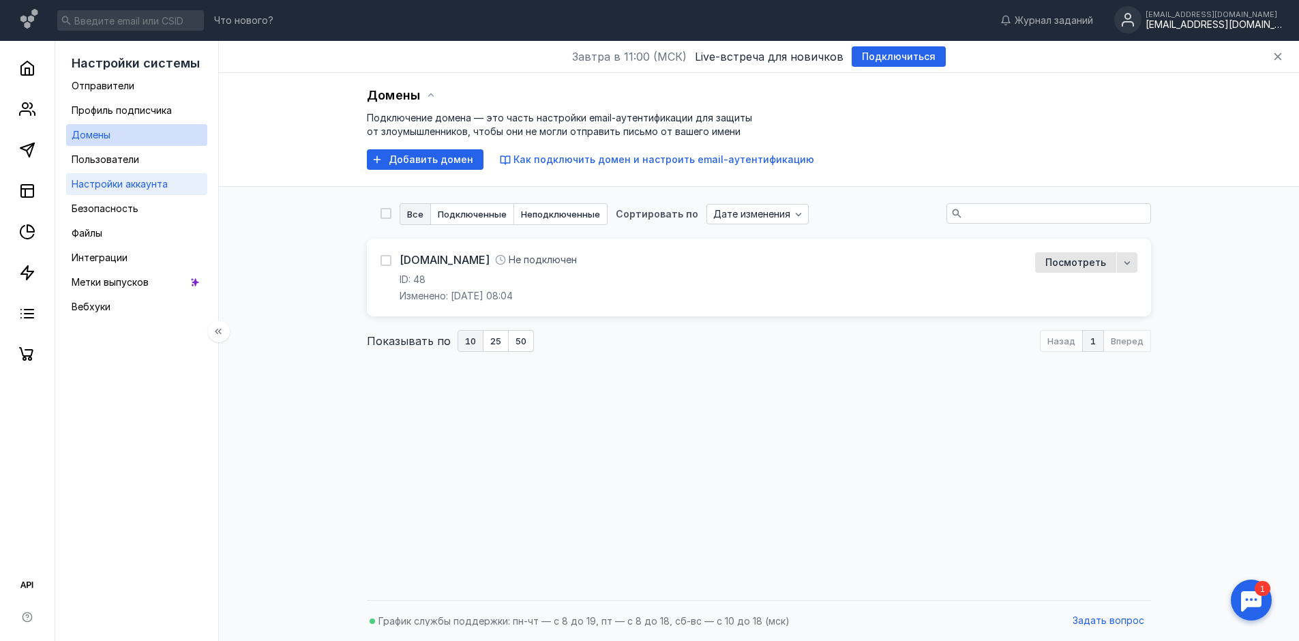
click at [106, 179] on span "Настройки аккаунта" at bounding box center [120, 184] width 96 height 12
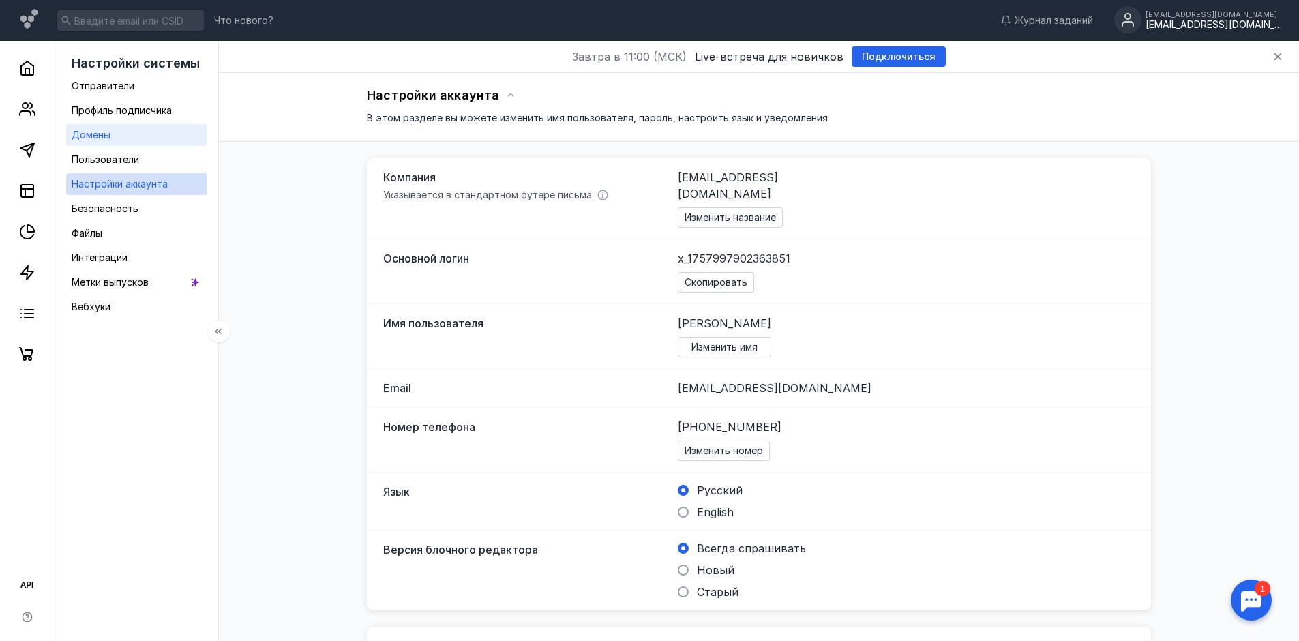
click at [93, 133] on span "Домены" at bounding box center [91, 135] width 39 height 12
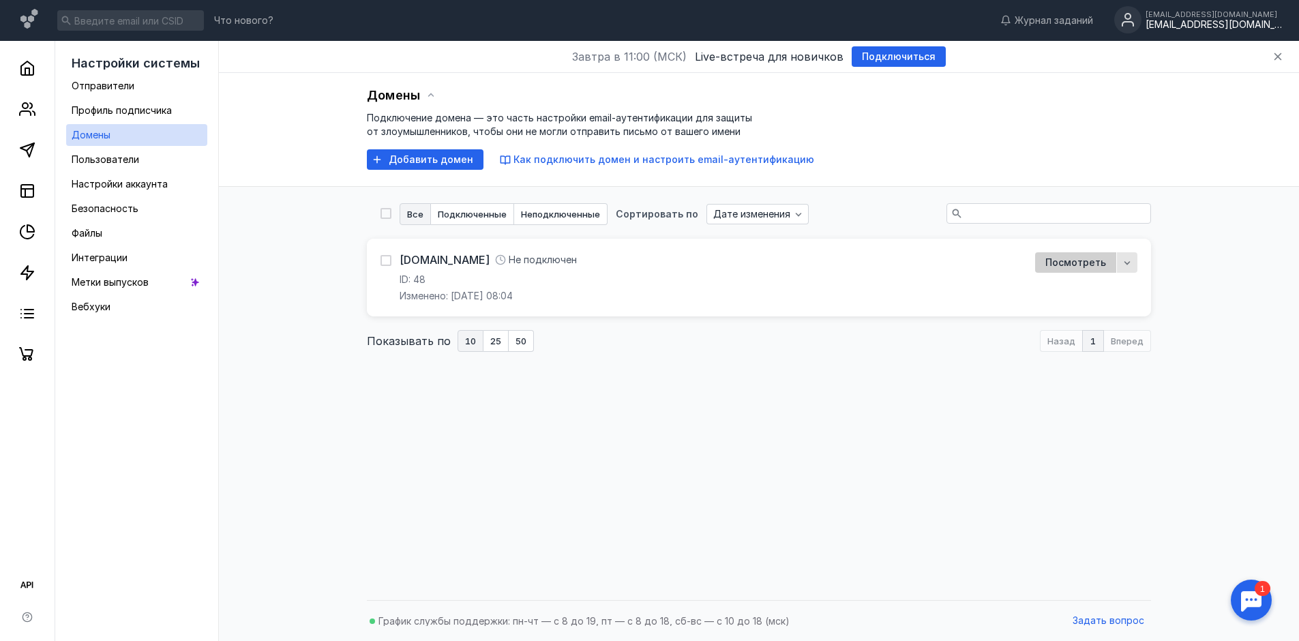
click at [1069, 260] on span "Посмотреть" at bounding box center [1075, 263] width 61 height 12
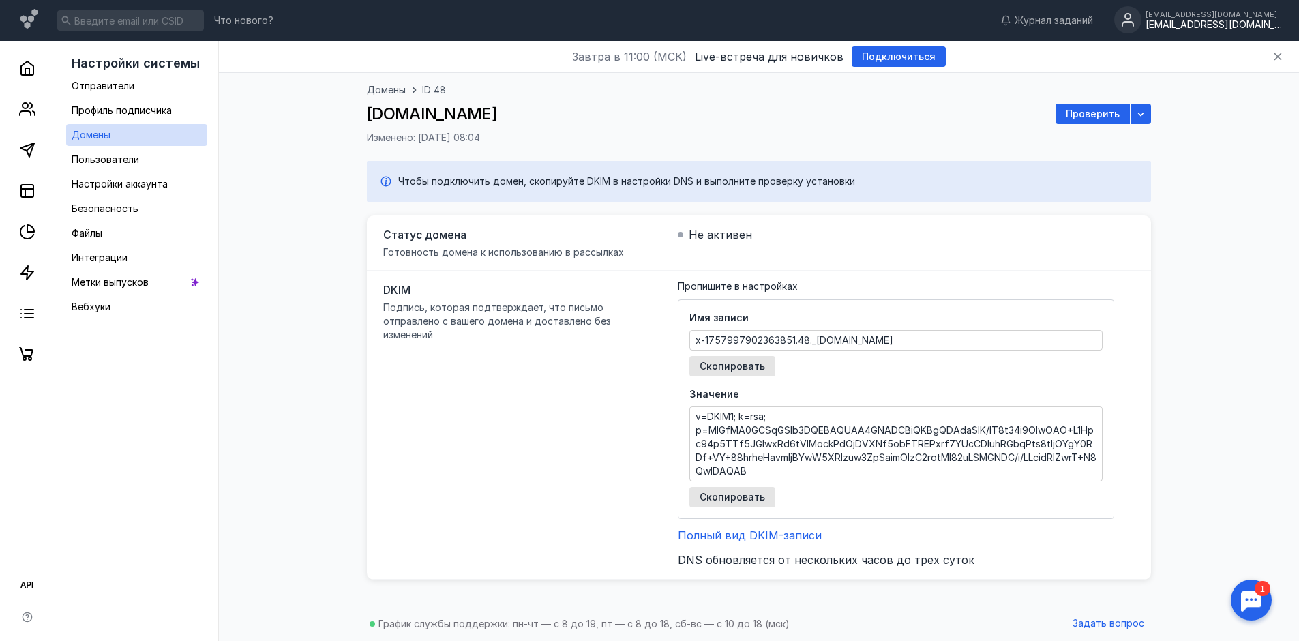
scroll to position [3, 0]
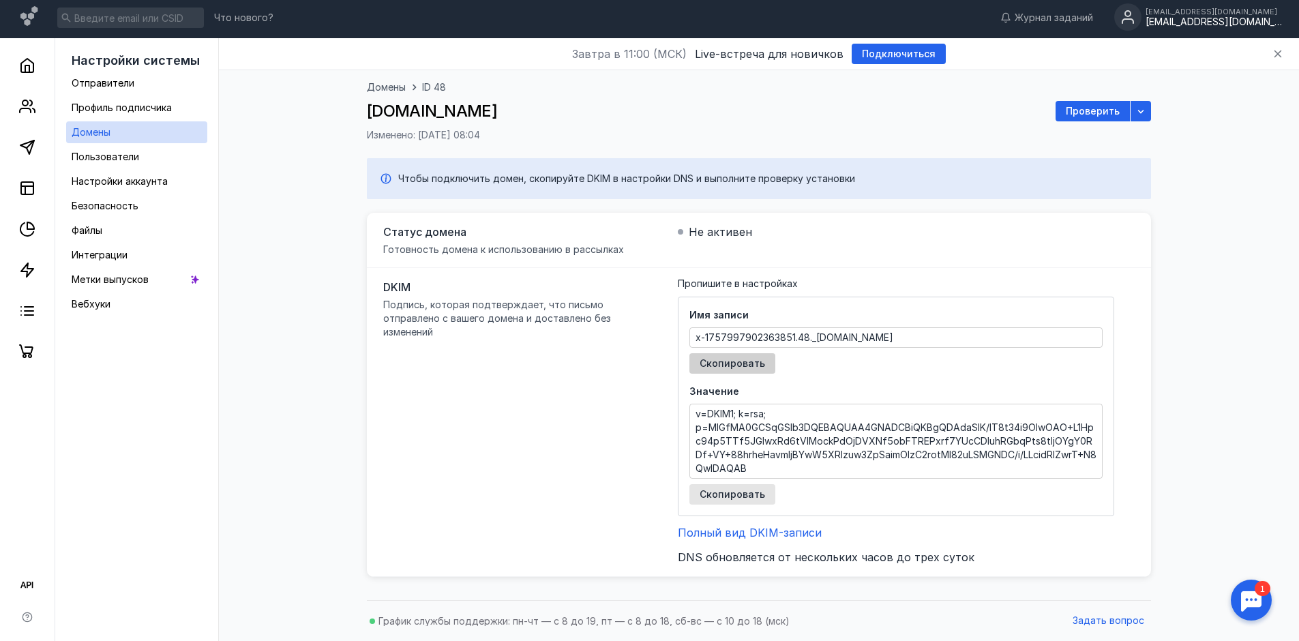
click at [727, 366] on span "Скопировать" at bounding box center [731, 364] width 65 height 12
click at [118, 181] on span "Настройки аккаунта" at bounding box center [120, 181] width 96 height 12
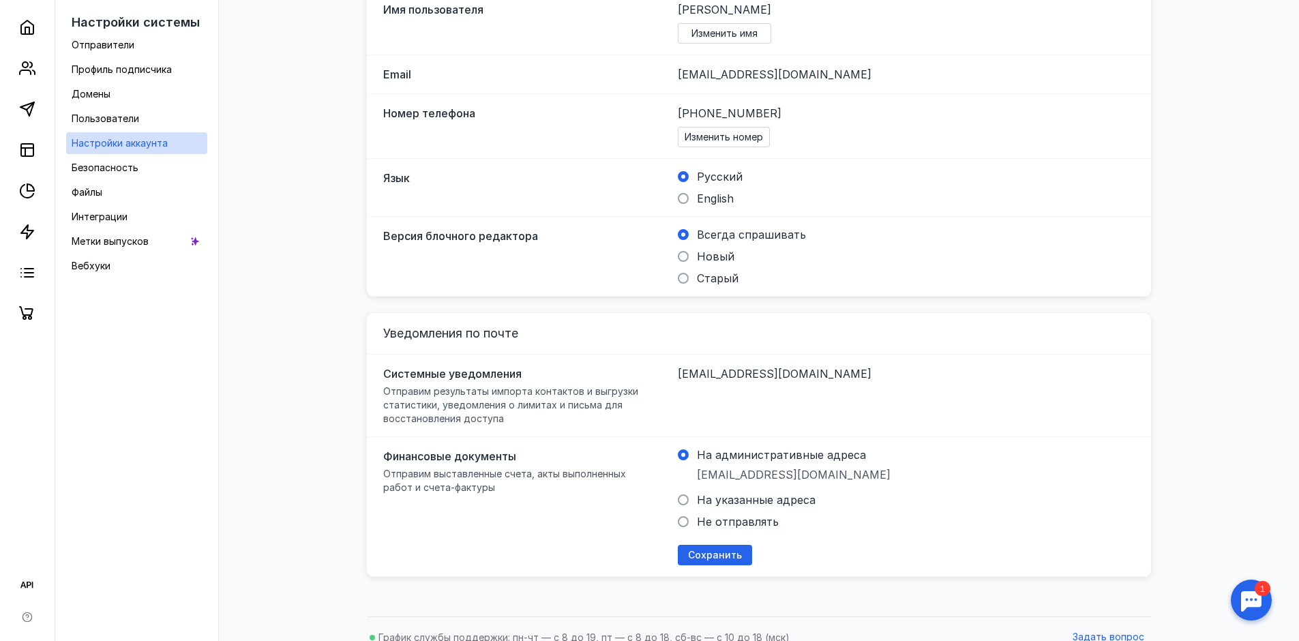
scroll to position [41, 0]
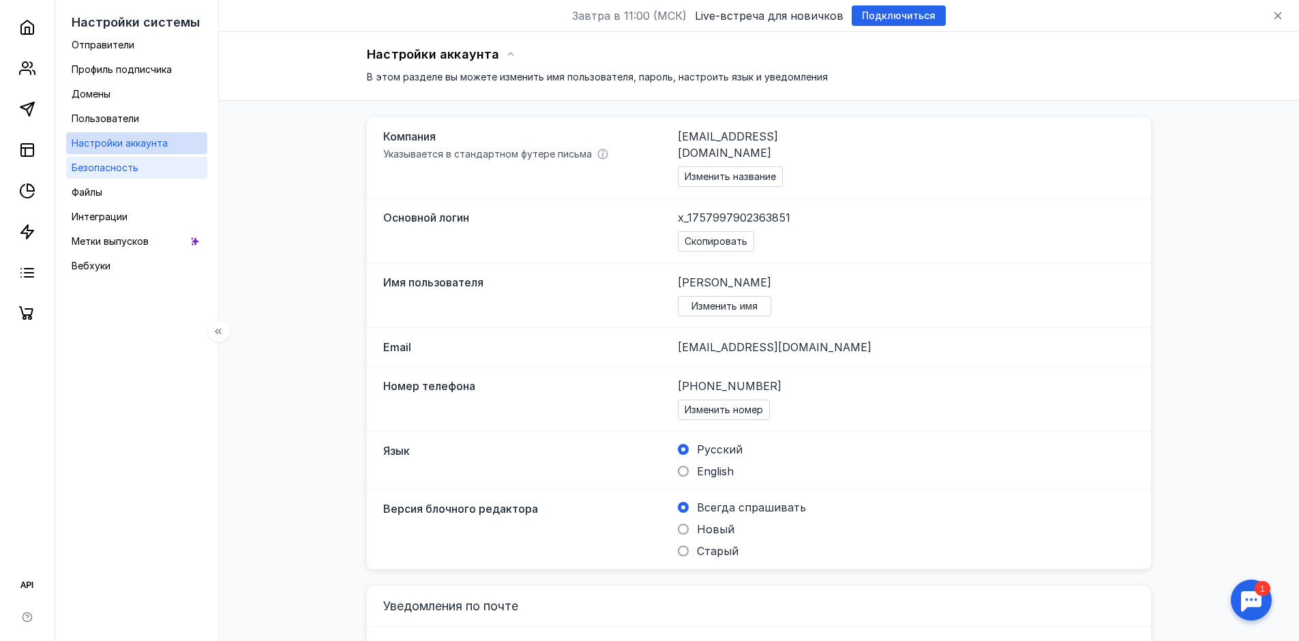
click at [93, 166] on span "Безопасность" at bounding box center [105, 168] width 67 height 12
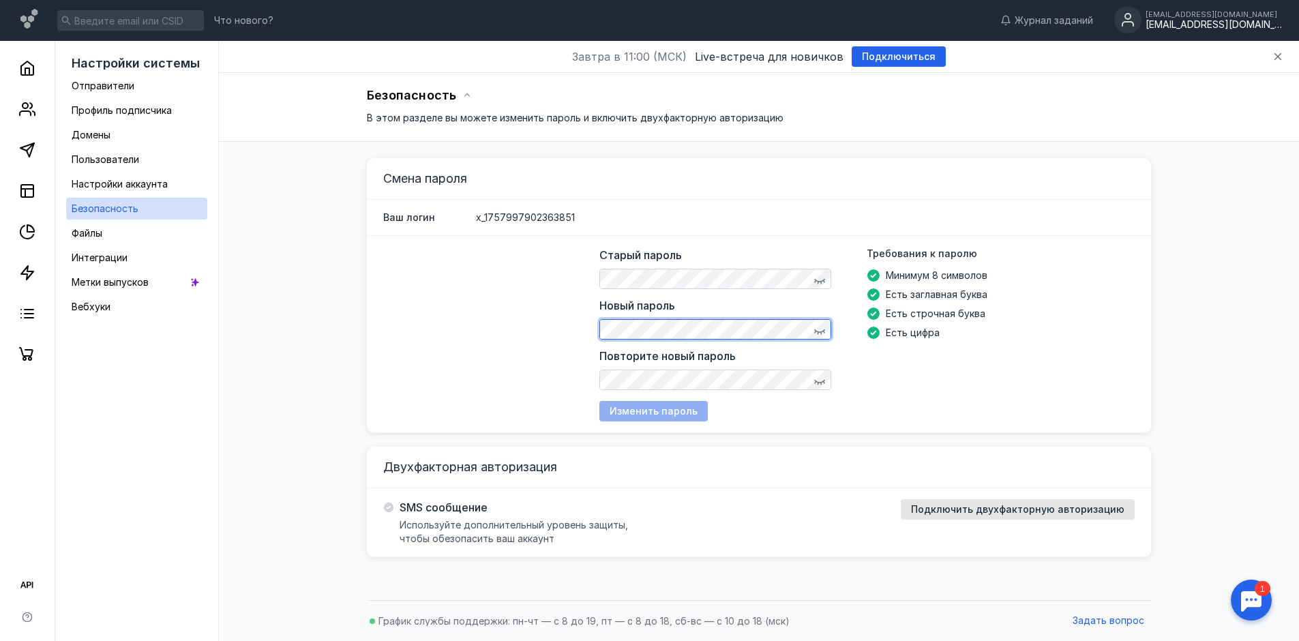
click at [774, 224] on div "Ваш логин x_1757997902363851" at bounding box center [759, 218] width 784 height 36
click at [818, 330] on icon "button" at bounding box center [819, 329] width 11 height 11
click at [883, 360] on div "Требования к паролю Минимум 8 символов Есть заглавная буква Есть строчная буква…" at bounding box center [1000, 318] width 268 height 143
drag, startPoint x: 882, startPoint y: 380, endPoint x: 846, endPoint y: 380, distance: 36.1
click at [882, 380] on div "Требования к паролю Минимум 8 символов Есть заглавная буква Есть строчная буква…" at bounding box center [1000, 318] width 268 height 143
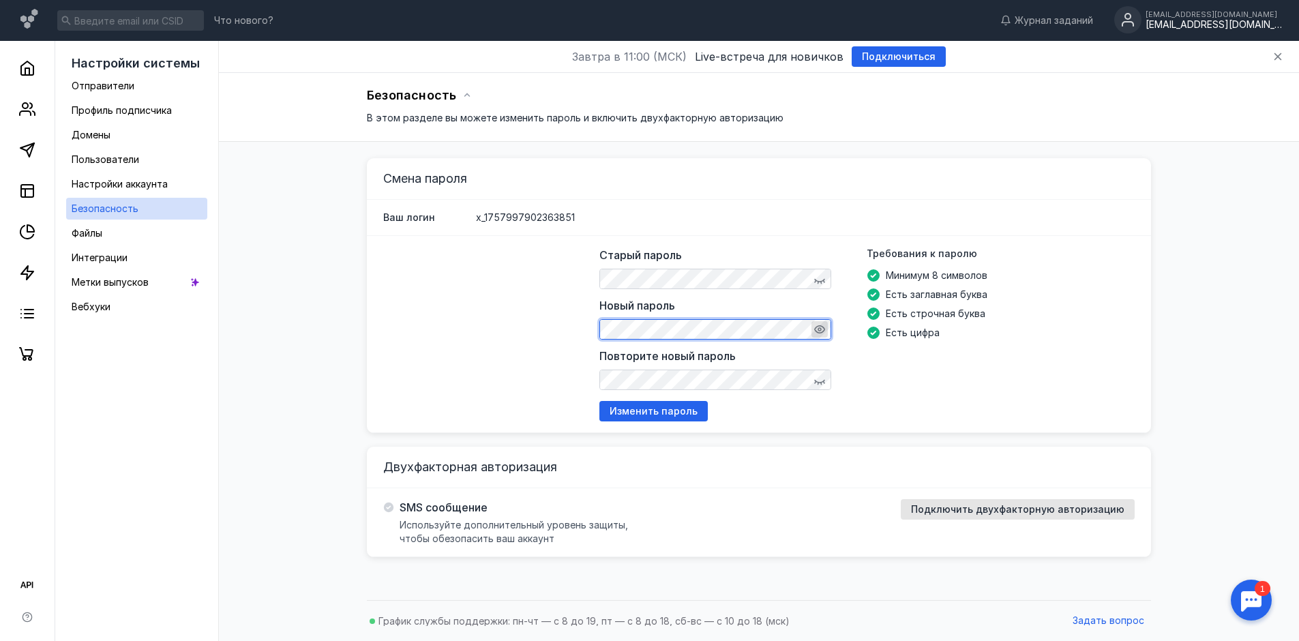
click at [819, 326] on icon "button" at bounding box center [819, 329] width 11 height 8
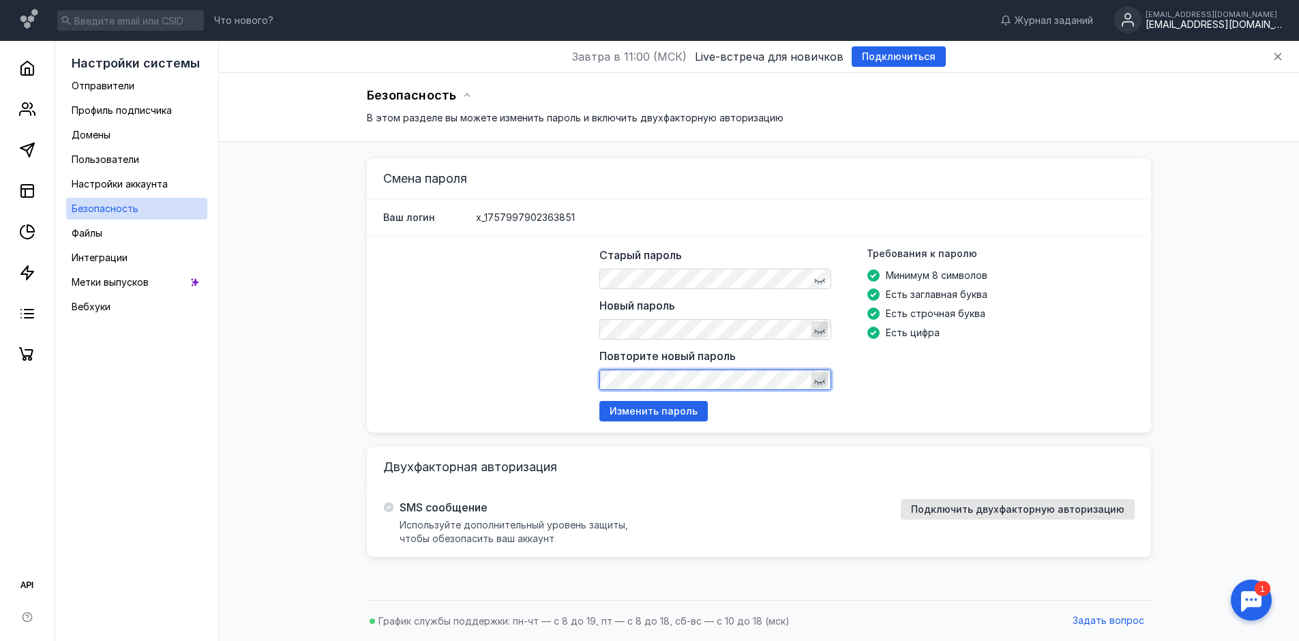
click at [822, 380] on icon "button" at bounding box center [819, 379] width 11 height 11
click at [821, 282] on icon "button" at bounding box center [819, 281] width 11 height 5
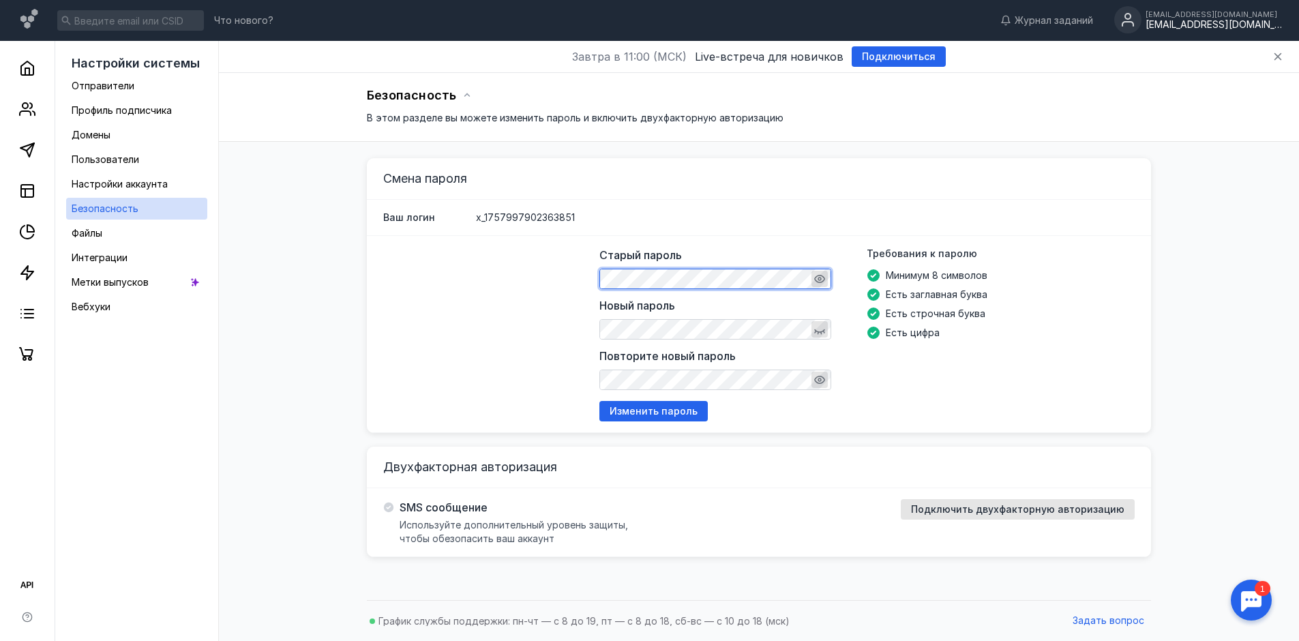
click at [819, 330] on icon "button" at bounding box center [819, 329] width 11 height 11
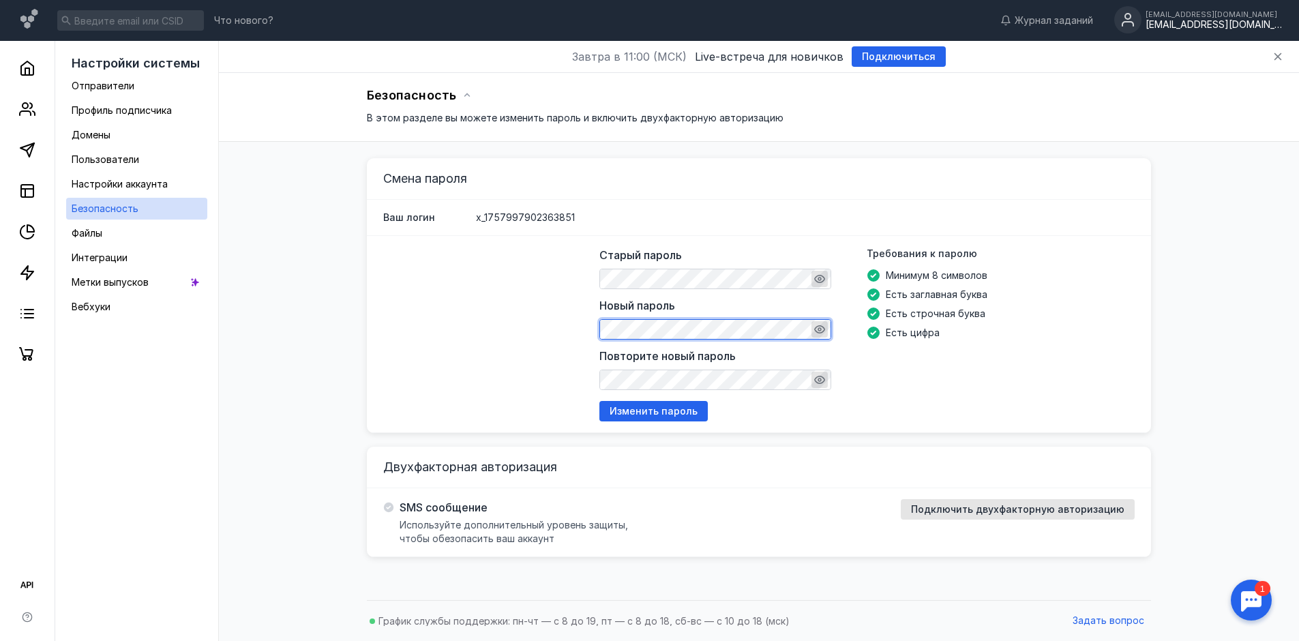
click at [599, 328] on div at bounding box center [715, 329] width 232 height 20
click at [916, 376] on div "Требования к паролю Минимум 8 символов Есть заглавная буква Есть строчная буква…" at bounding box center [1000, 318] width 268 height 143
click at [952, 399] on div "Старый пароль Новый пароль Повторите новый пароль Требования к паролю Минимум 8…" at bounding box center [866, 334] width 535 height 175
click at [676, 411] on span "Изменить пароль" at bounding box center [653, 412] width 88 height 12
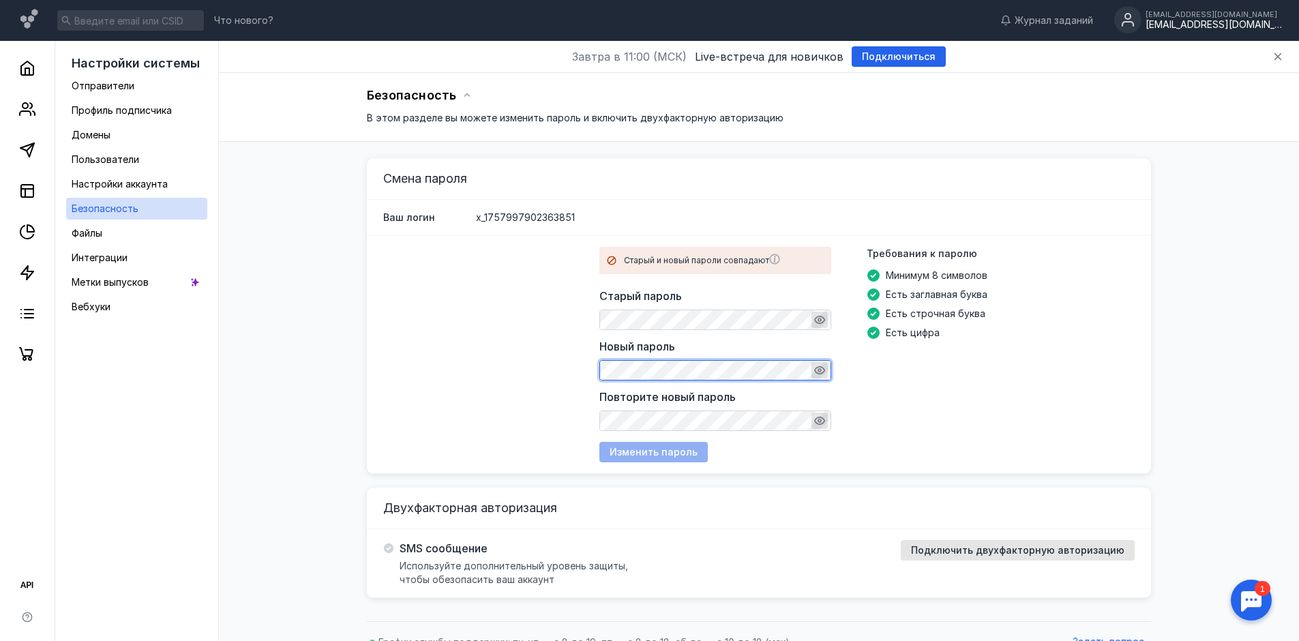
click at [571, 367] on div "Старый и новый пароли совпадают Старый пароль Новый пароль Повторите новый паро…" at bounding box center [759, 355] width 784 height 238
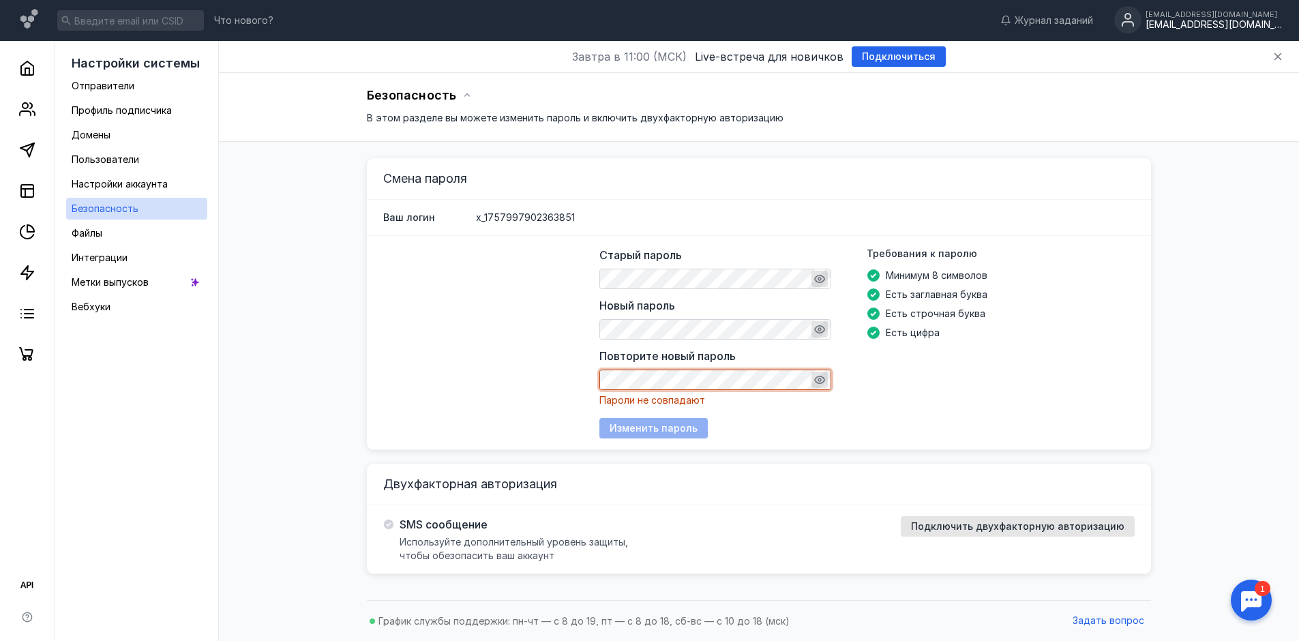
click at [567, 382] on div "Старый пароль Новый пароль Повторите новый пароль Пароли не совпадают Требовани…" at bounding box center [759, 343] width 784 height 214
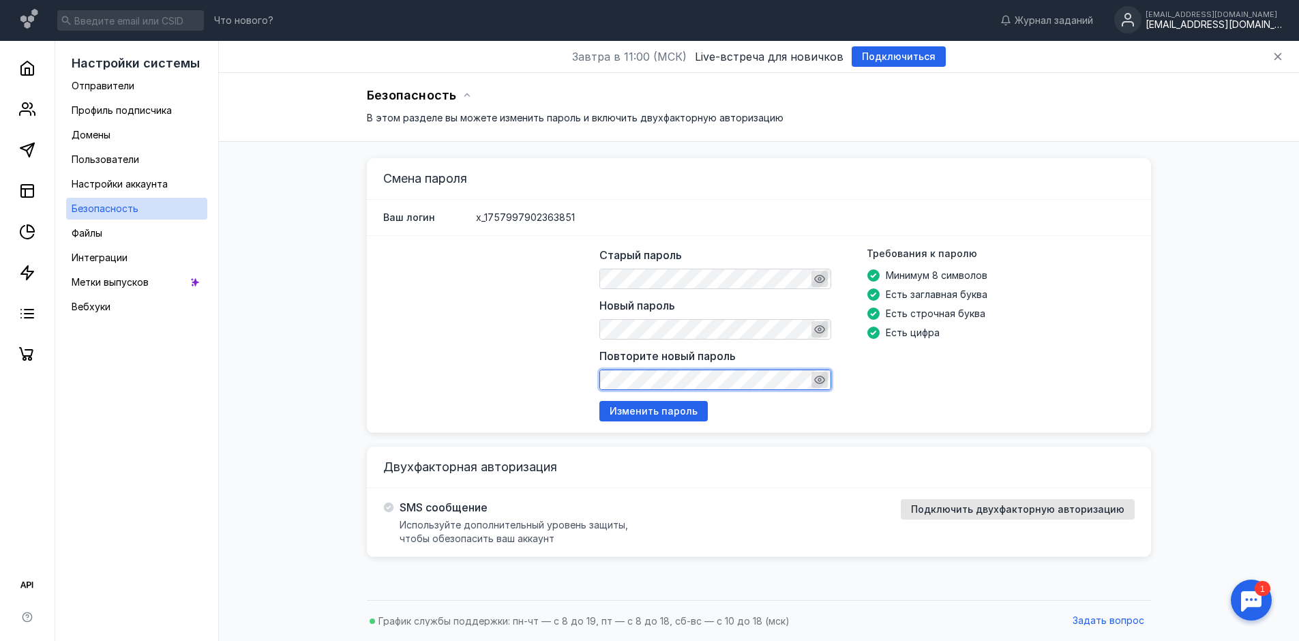
click at [944, 395] on div "Старый пароль Новый пароль Повторите новый пароль Требования к паролю Минимум 8…" at bounding box center [866, 334] width 535 height 175
click at [679, 409] on span "Изменить пароль" at bounding box center [653, 412] width 88 height 12
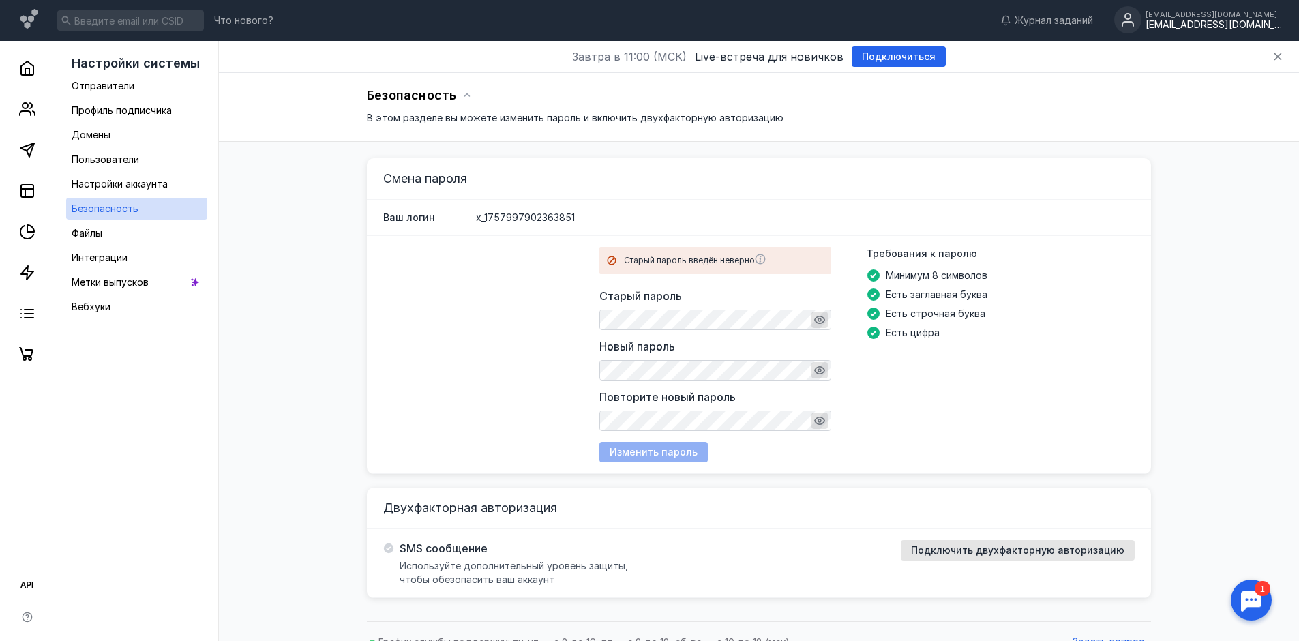
click at [821, 318] on icon "button" at bounding box center [819, 319] width 11 height 11
click at [485, 320] on div "Старый пароль введён неверно Старый пароль Новый пароль Повторите новый пароль …" at bounding box center [759, 355] width 784 height 238
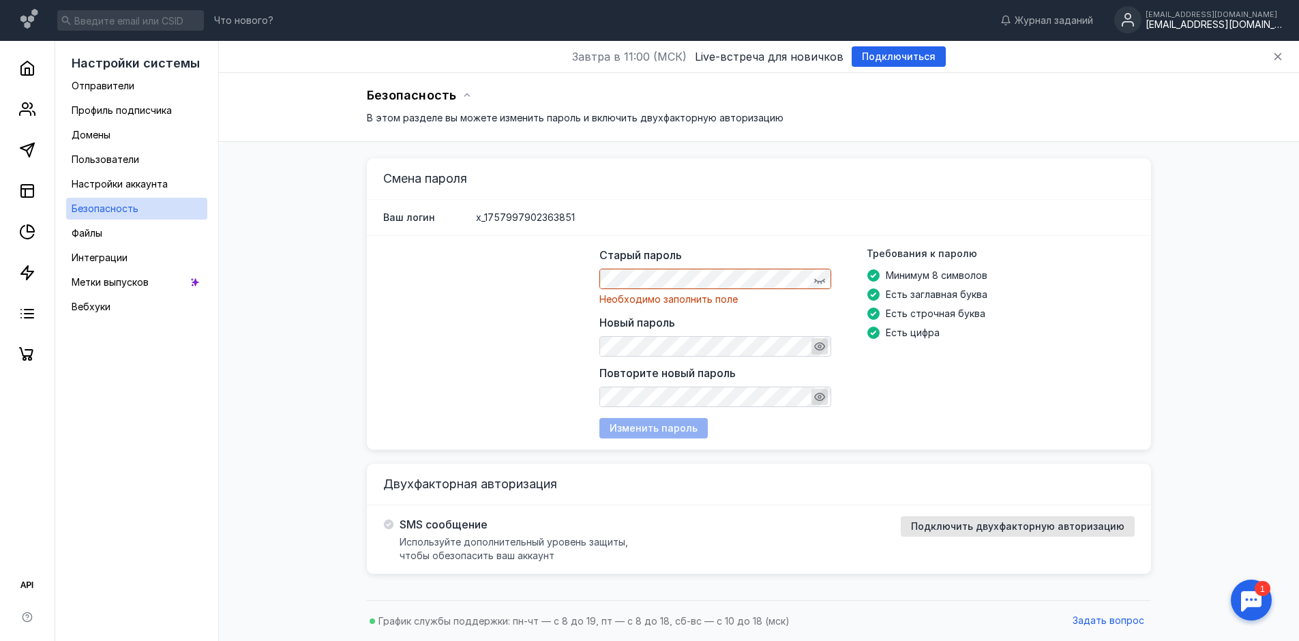
click at [1073, 332] on li "Есть цифра" at bounding box center [1000, 333] width 268 height 14
click at [646, 426] on div "Старый пароль Необходимо заполнить поле Новый пароль Повторите новый пароль Тре…" at bounding box center [866, 343] width 535 height 192
drag, startPoint x: 676, startPoint y: 430, endPoint x: 727, endPoint y: 409, distance: 54.7
click at [677, 430] on div "Старый пароль Необходимо заполнить поле Новый пароль Повторите новый пароль Тре…" at bounding box center [866, 343] width 535 height 192
click at [894, 364] on div "Требования к паролю Минимум 8 символов Есть заглавная буква Есть строчная буква…" at bounding box center [1000, 327] width 268 height 160
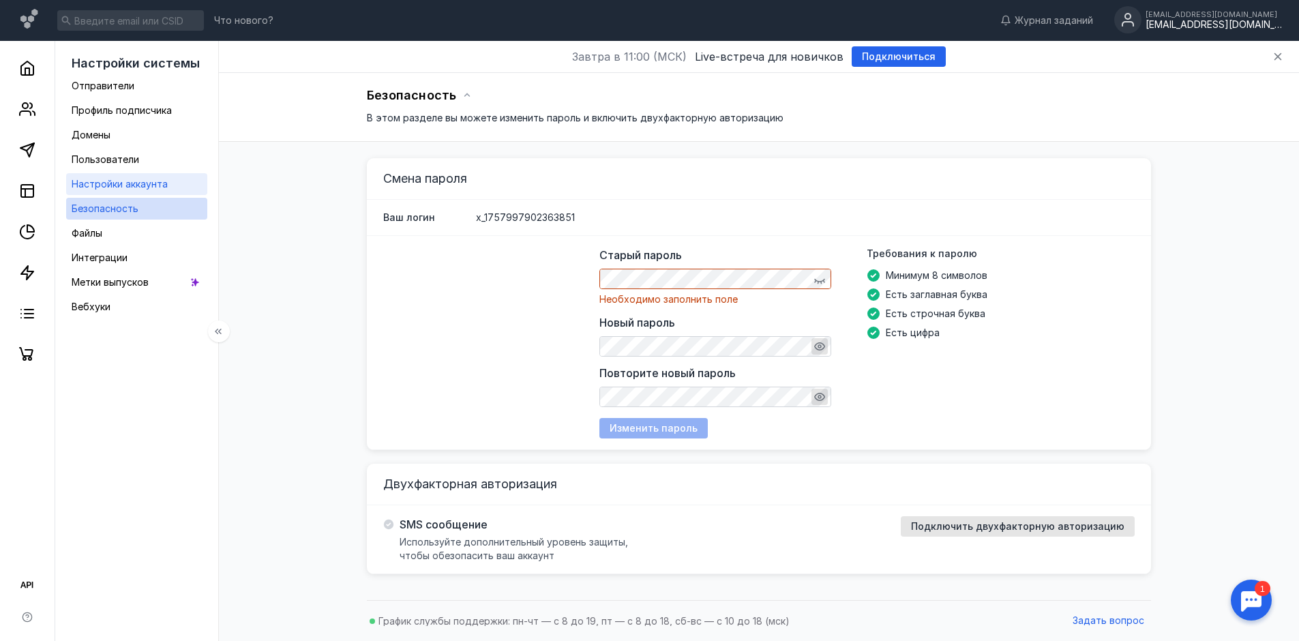
click at [124, 183] on span "Настройки аккаунта" at bounding box center [120, 184] width 96 height 12
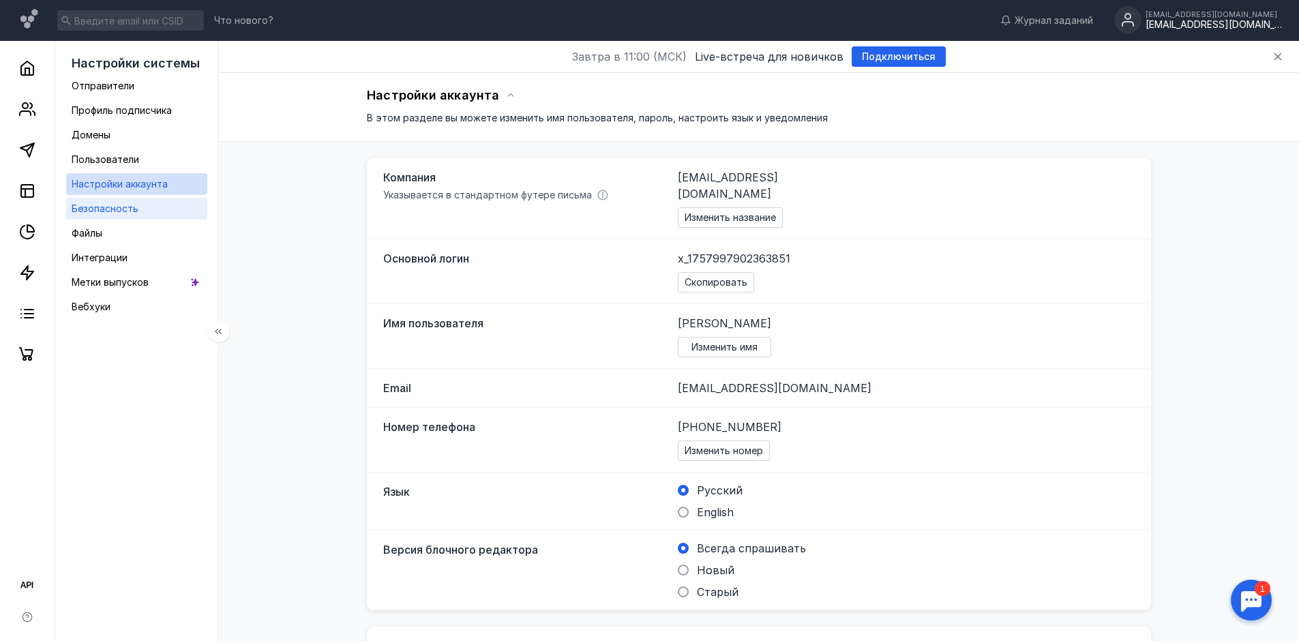
click at [94, 209] on span "Безопасность" at bounding box center [105, 208] width 67 height 12
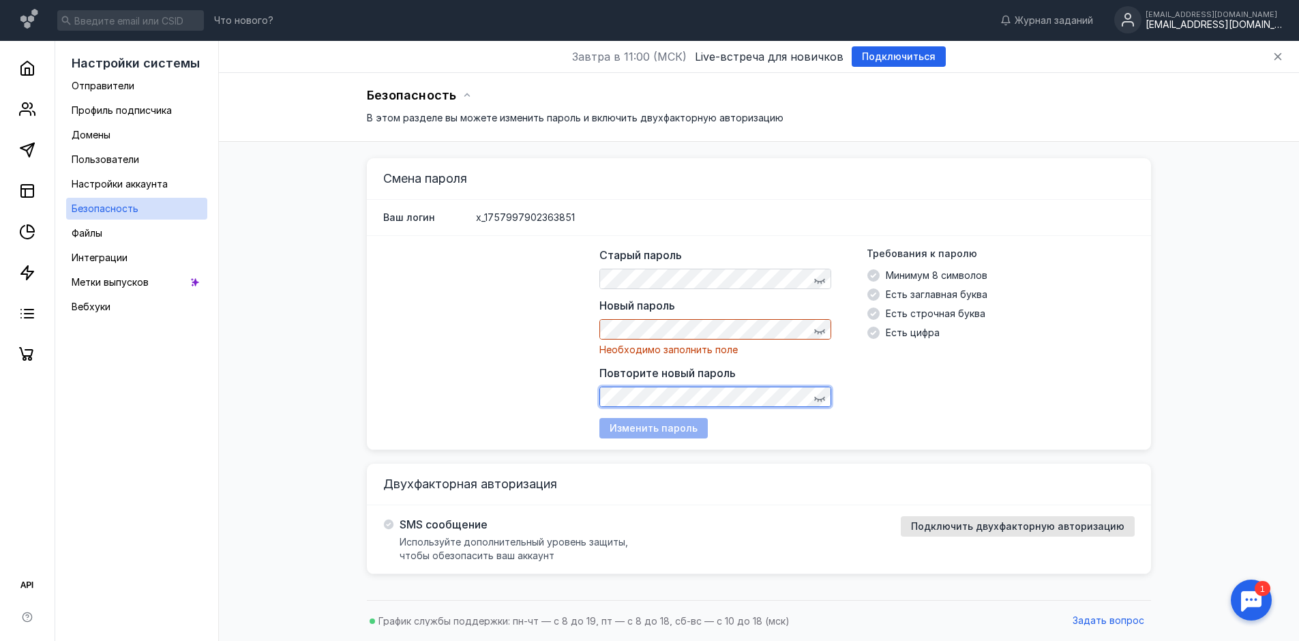
click at [644, 382] on div "Повторите новый пароль" at bounding box center [715, 386] width 232 height 42
click at [928, 387] on div "Требования к паролю Минимум 8 символов Есть заглавная буква Есть строчная буква…" at bounding box center [1000, 327] width 268 height 160
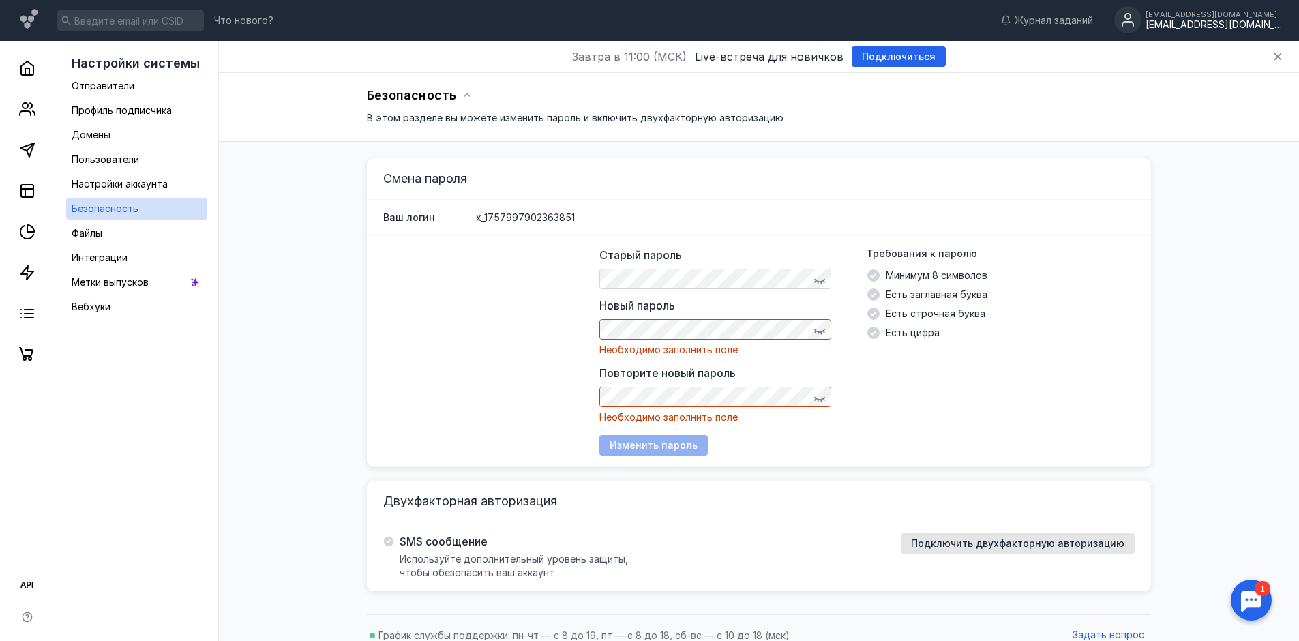
click at [990, 352] on div "Требования к паролю Минимум 8 символов Есть заглавная буква Есть строчная буква…" at bounding box center [1000, 335] width 268 height 177
